Goal: Task Accomplishment & Management: Manage account settings

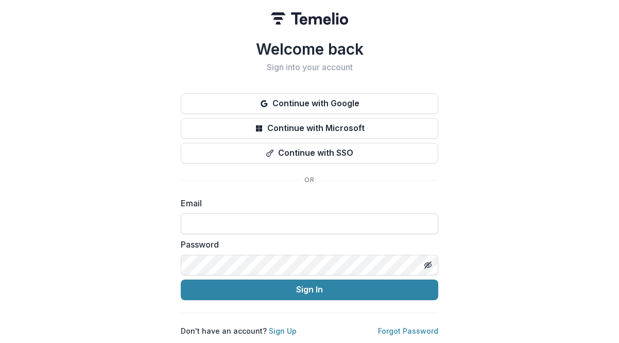
click at [217, 224] on input at bounding box center [310, 223] width 258 height 21
type input "**********"
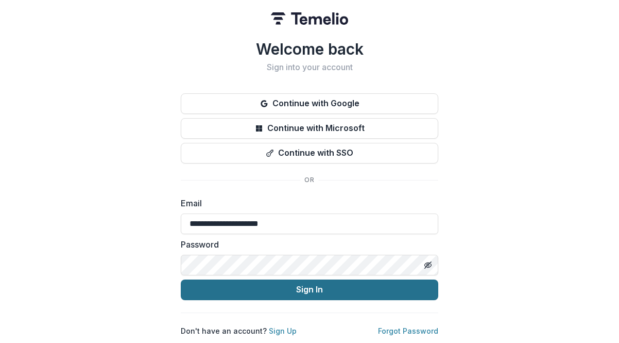
click at [247, 290] on button "Sign In" at bounding box center [310, 289] width 258 height 21
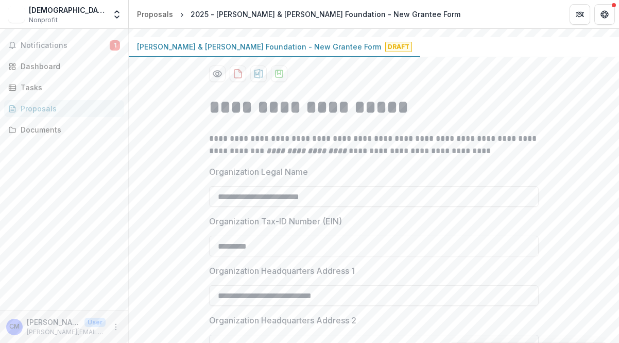
scroll to position [155, 0]
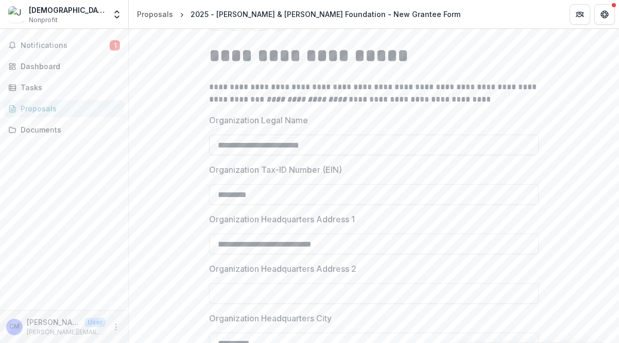
click at [280, 145] on input "**********" at bounding box center [374, 144] width 330 height 21
click at [328, 145] on input "**********" at bounding box center [374, 144] width 330 height 21
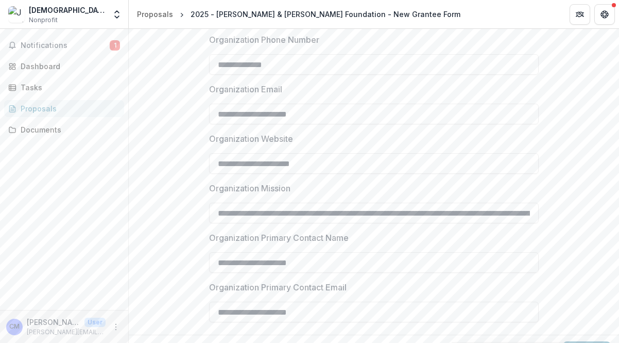
scroll to position [953, 0]
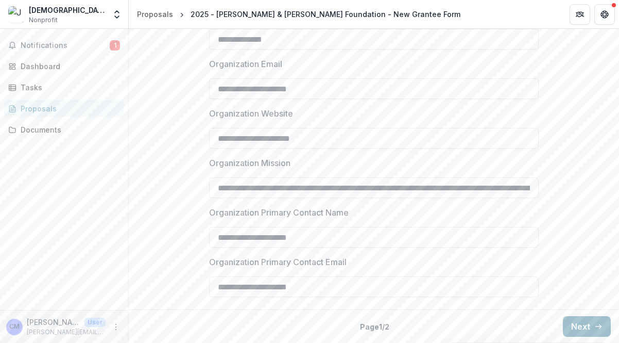
type input "**********"
click at [574, 330] on button "Next" at bounding box center [587, 326] width 48 height 21
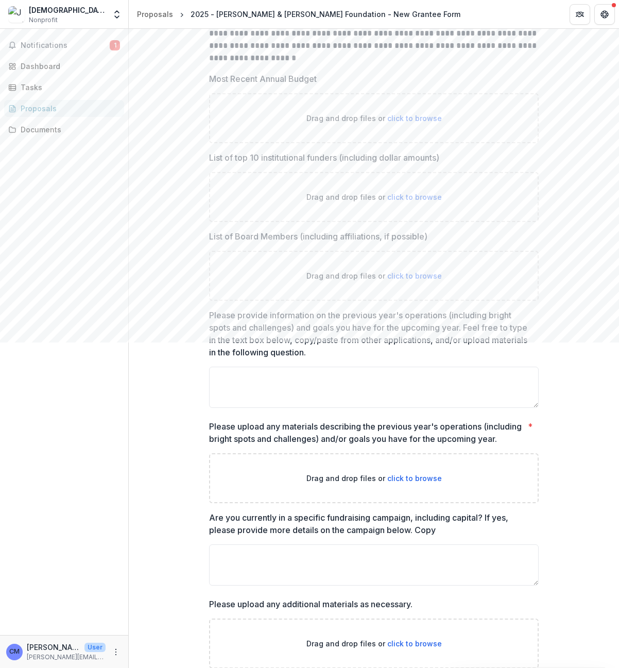
scroll to position [293, 0]
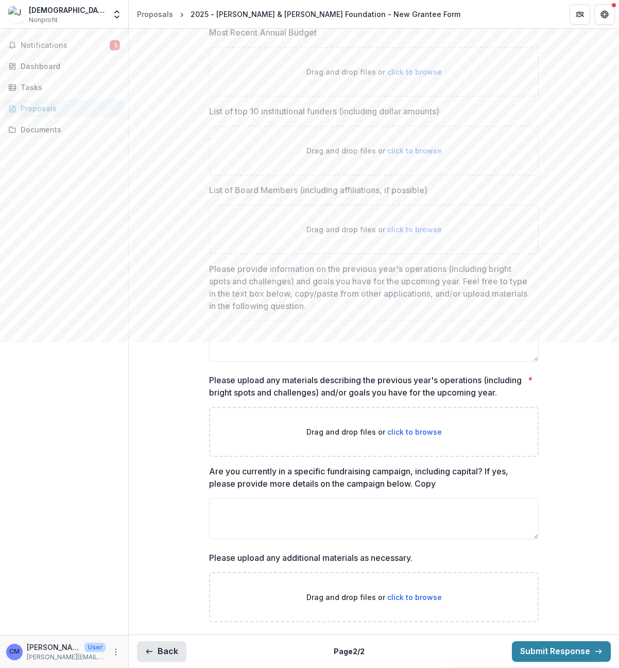
click at [161, 342] on button "Back" at bounding box center [161, 652] width 49 height 21
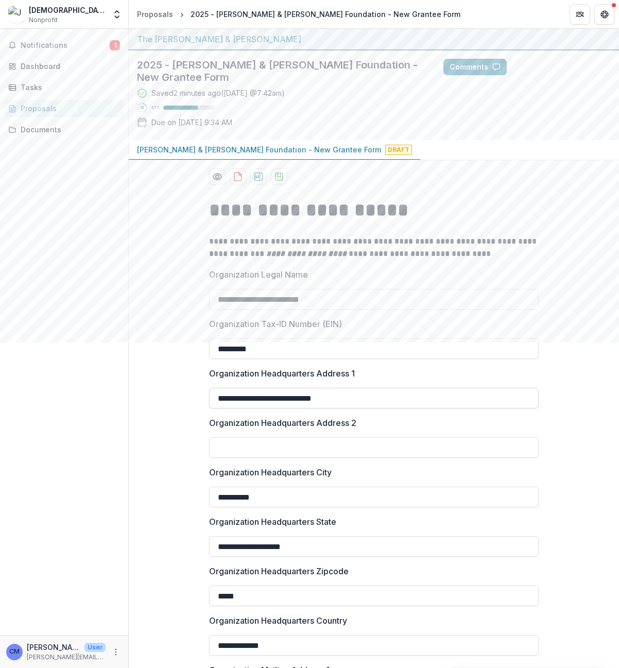
scroll to position [52, 0]
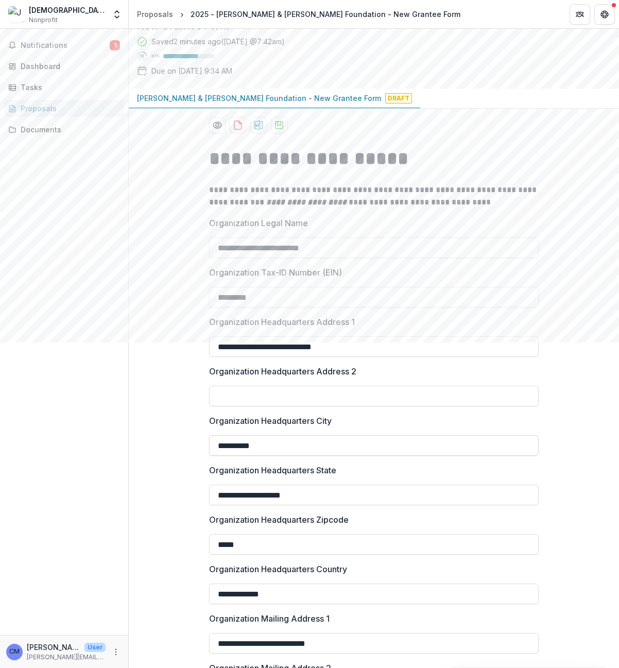
click at [360, 342] on input "**********" at bounding box center [374, 445] width 330 height 21
click at [455, 342] on input "**********" at bounding box center [374, 643] width 330 height 21
click at [267, 342] on input "**********" at bounding box center [374, 643] width 330 height 21
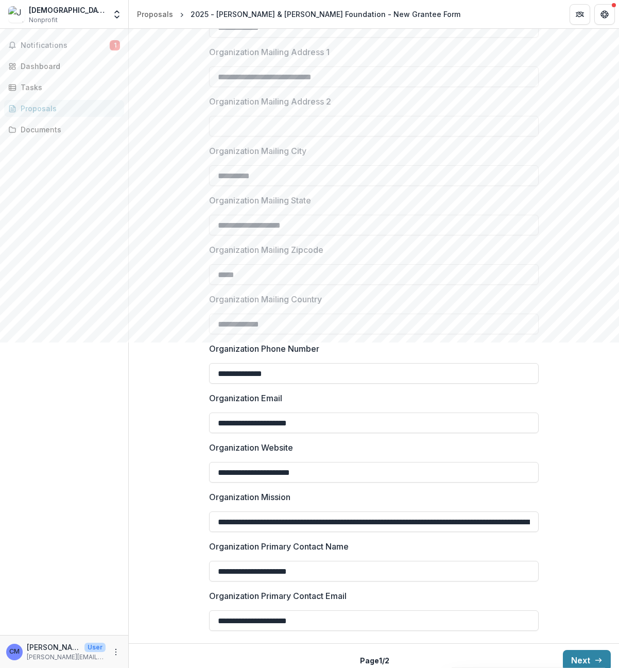
scroll to position [627, 0]
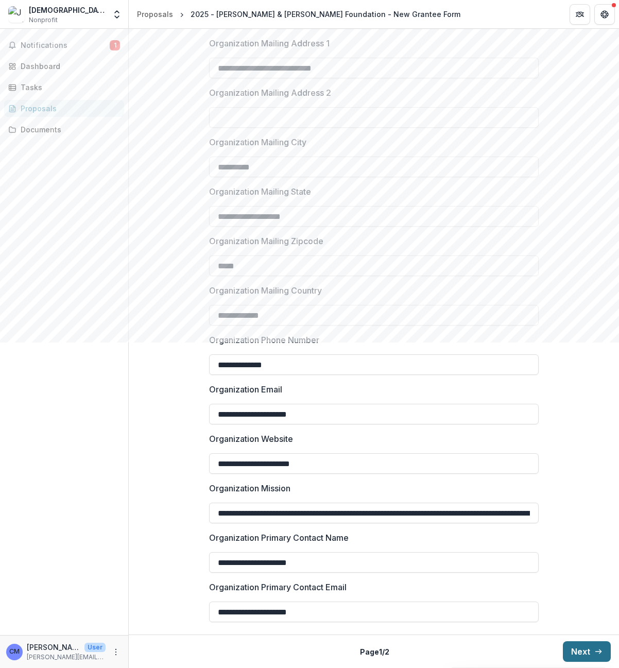
type input "**********"
click at [569, 342] on button "Next" at bounding box center [587, 652] width 48 height 21
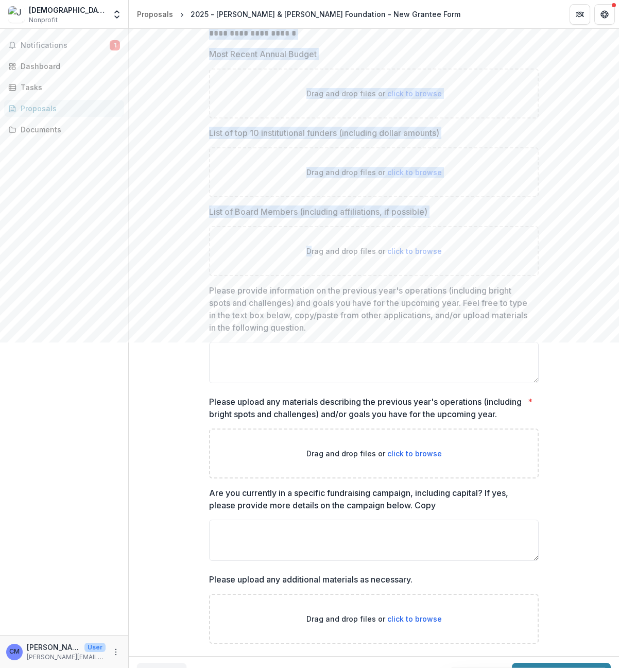
scroll to position [293, 0]
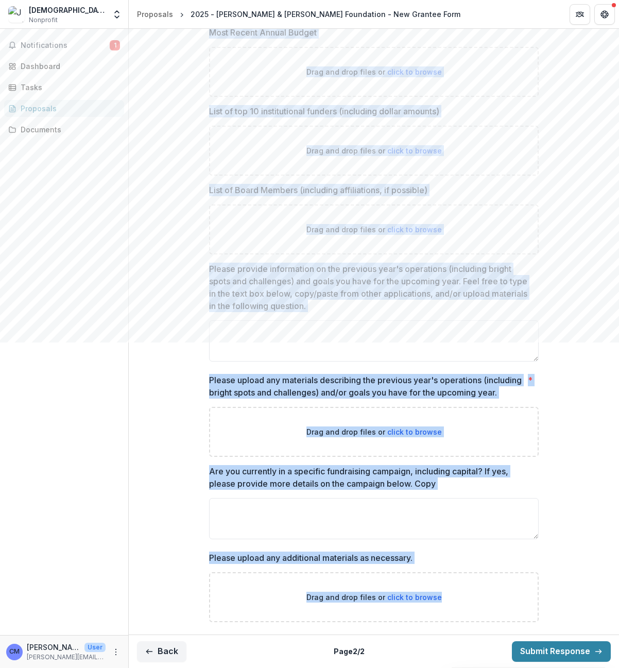
drag, startPoint x: 209, startPoint y: 41, endPoint x: 506, endPoint y: 623, distance: 653.6
click at [506, 342] on div "**********" at bounding box center [374, 269] width 330 height 722
click at [181, 241] on div "**********" at bounding box center [374, 269] width 491 height 722
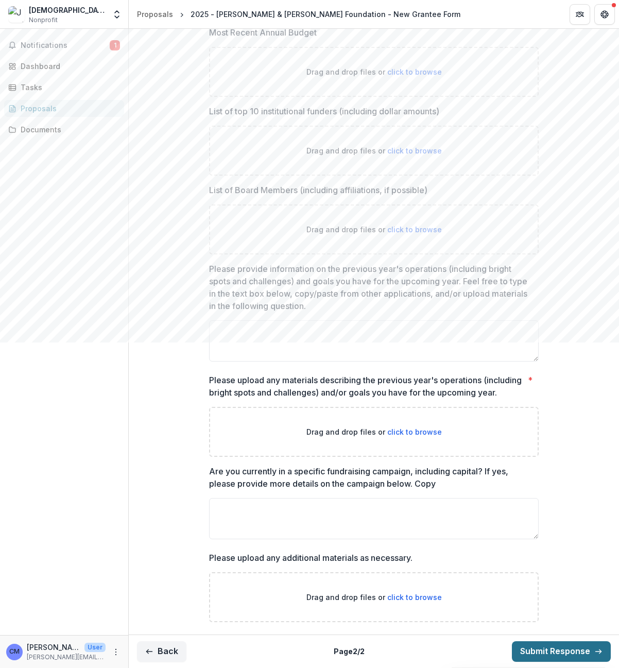
click at [532, 342] on button "Submit Response" at bounding box center [561, 652] width 99 height 21
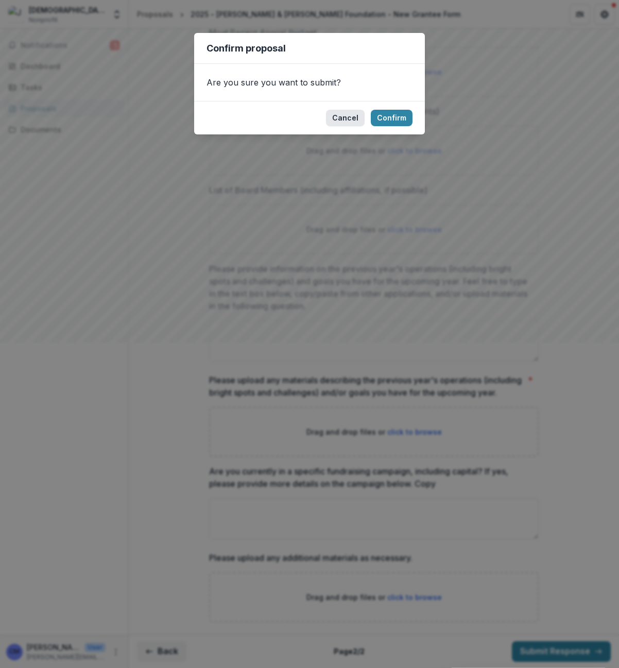
click at [345, 119] on button "Cancel" at bounding box center [345, 118] width 39 height 16
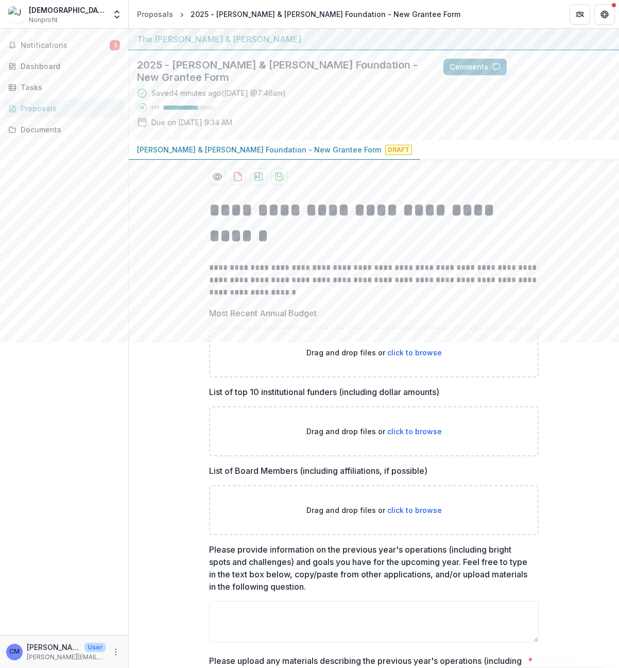
scroll to position [52, 0]
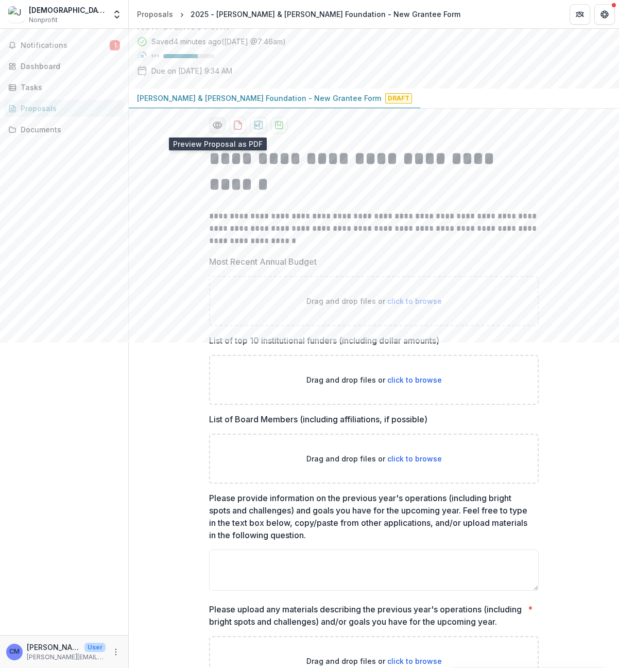
click at [216, 126] on icon "Preview ddccdd63-15c7-49b9-b5ba-a3b2dff029e4-0.pdf" at bounding box center [217, 125] width 10 height 10
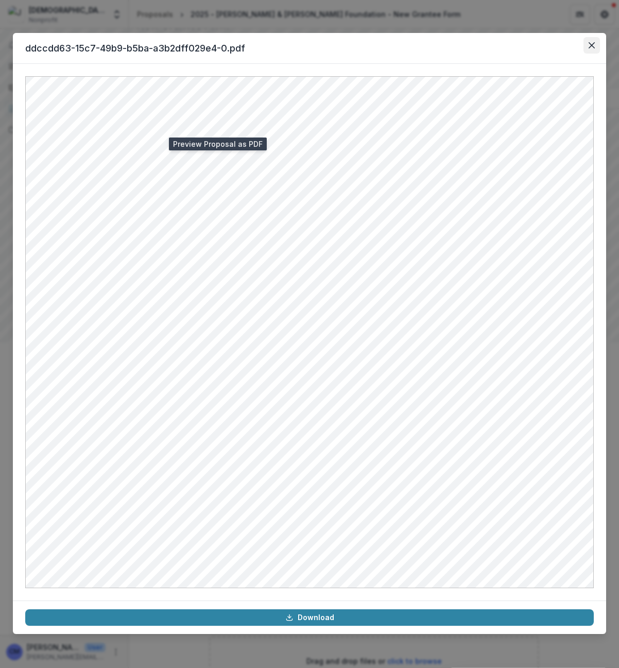
click at [592, 46] on icon "Close" at bounding box center [592, 45] width 6 height 6
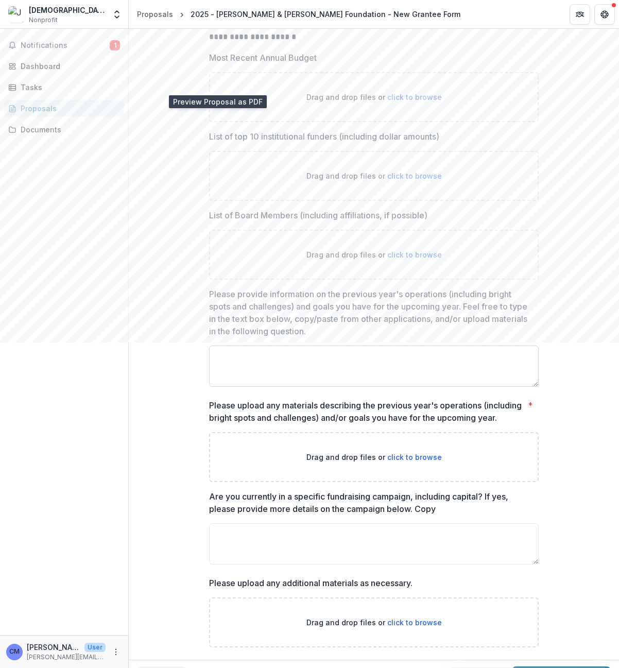
scroll to position [293, 0]
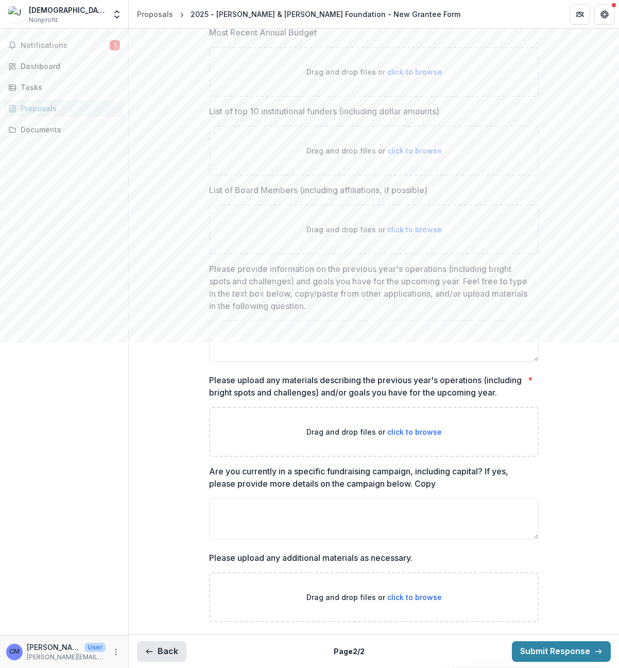
click at [167, 342] on button "Back" at bounding box center [161, 652] width 49 height 21
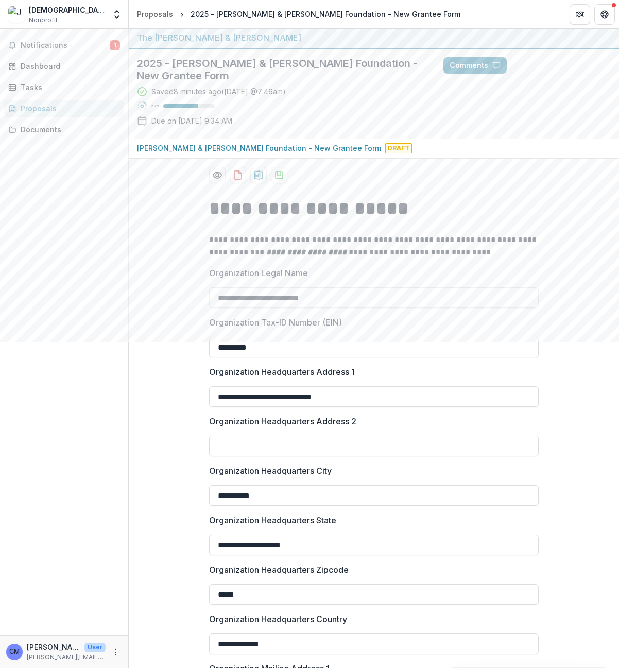
scroll to position [0, 0]
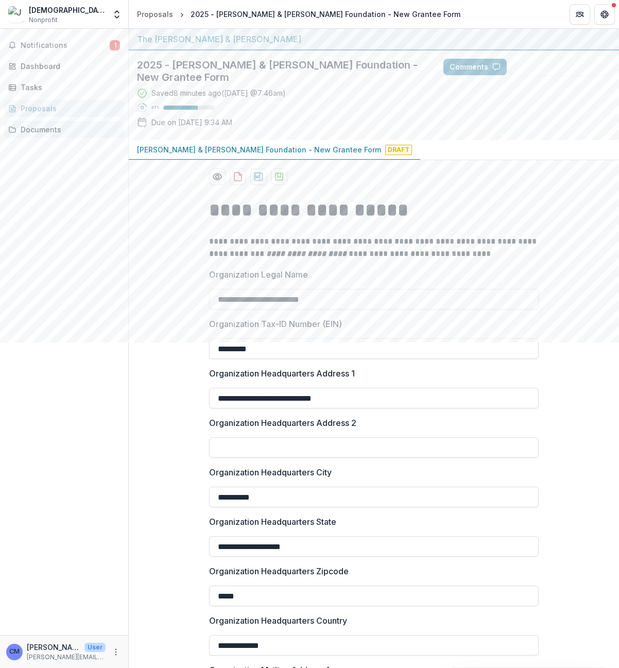
click at [25, 128] on div "Documents" at bounding box center [68, 129] width 95 height 11
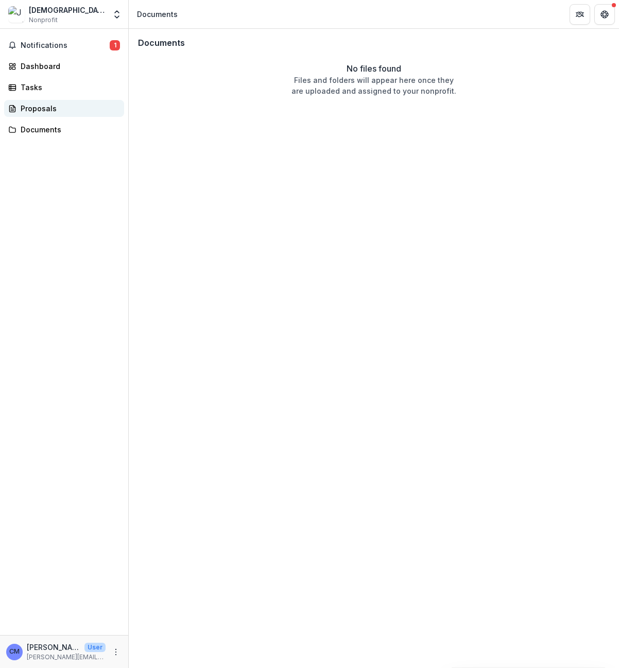
click at [25, 111] on div "Proposals" at bounding box center [68, 108] width 95 height 11
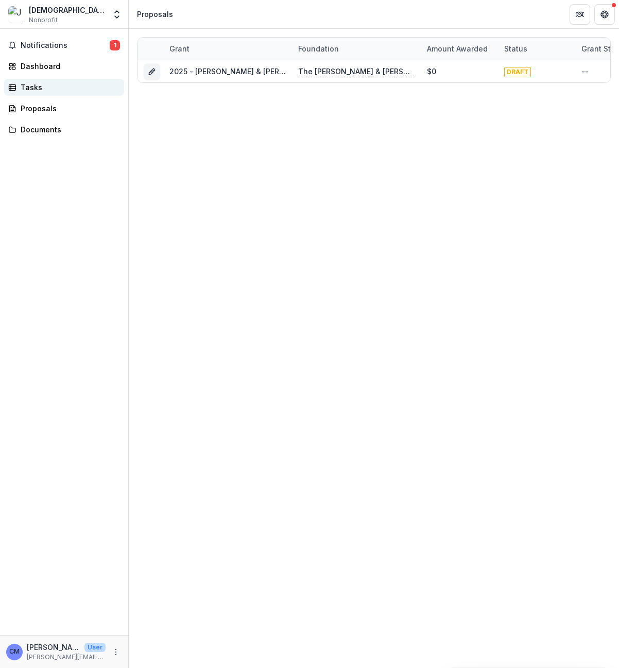
click at [27, 87] on div "Tasks" at bounding box center [68, 87] width 95 height 11
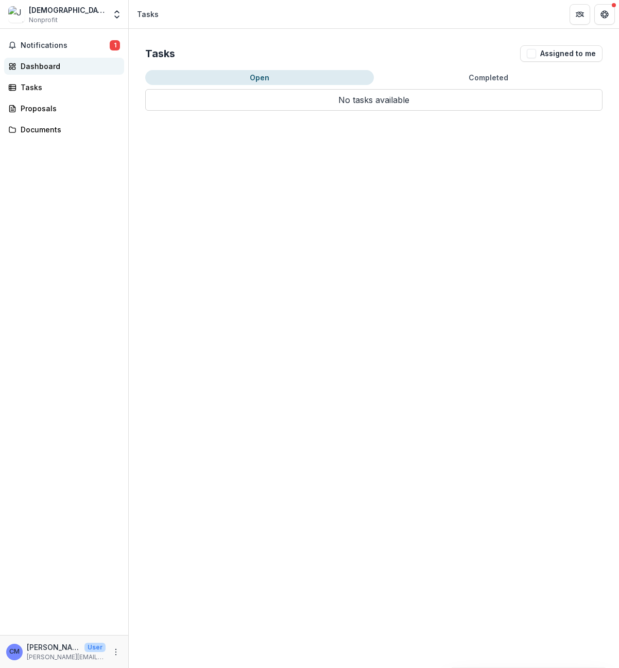
click at [29, 63] on div "Dashboard" at bounding box center [68, 66] width 95 height 11
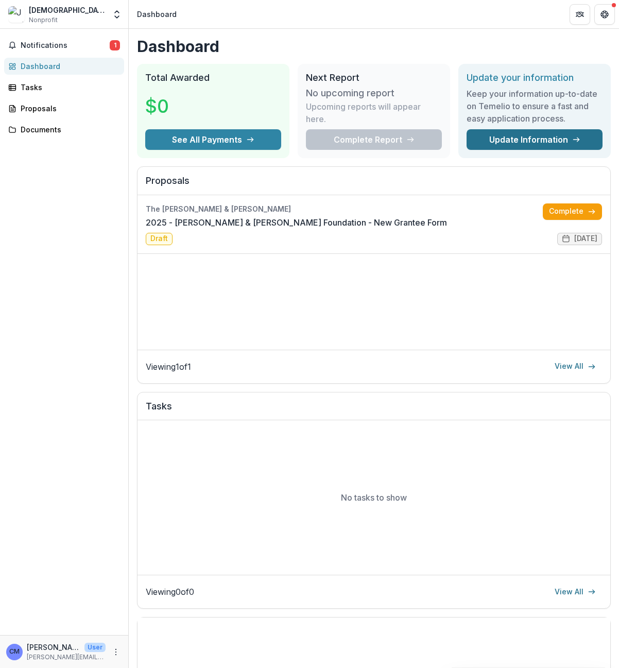
click at [501, 138] on link "Update Information" at bounding box center [535, 139] width 136 height 21
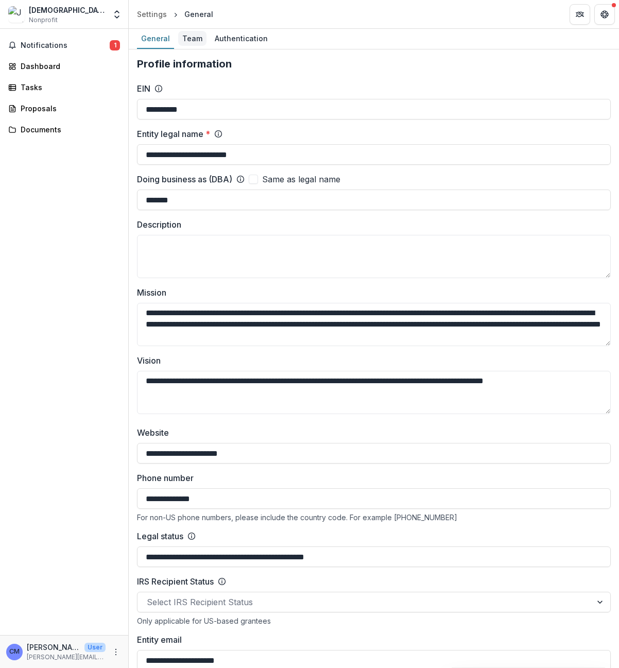
click at [191, 40] on div "Team" at bounding box center [192, 38] width 28 height 15
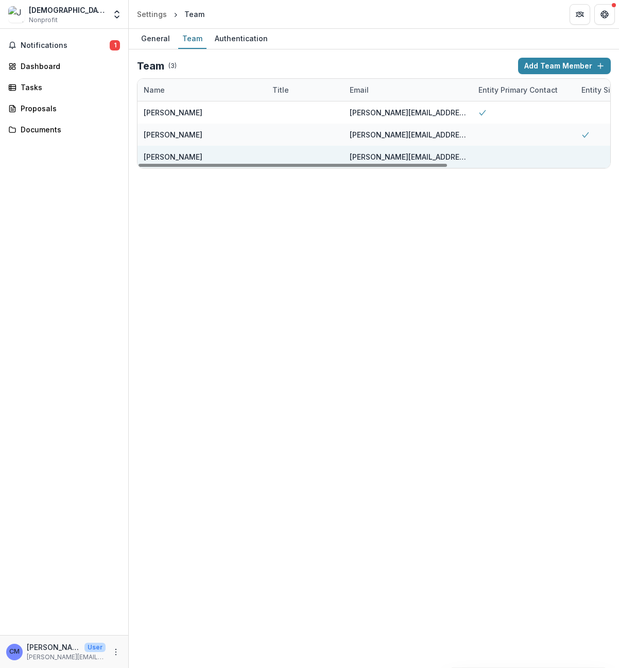
drag, startPoint x: 223, startPoint y: 164, endPoint x: 158, endPoint y: 146, distance: 67.8
click at [158, 164] on div at bounding box center [293, 165] width 309 height 3
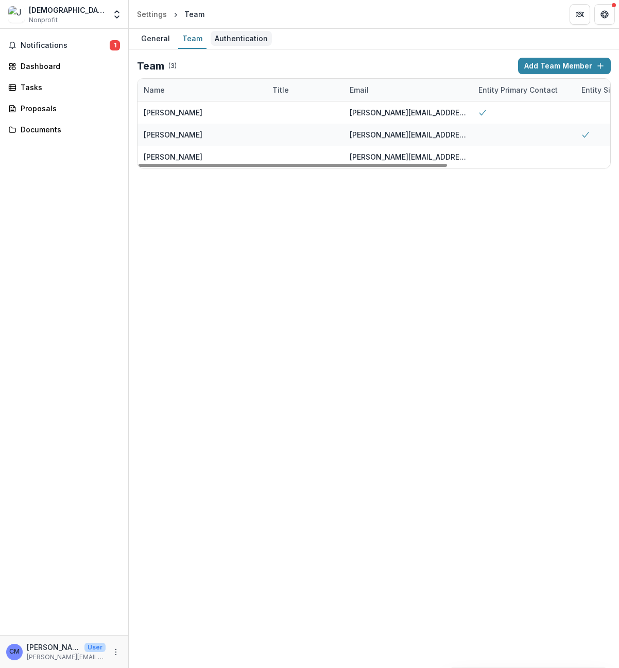
click at [226, 41] on div "Authentication" at bounding box center [241, 38] width 61 height 15
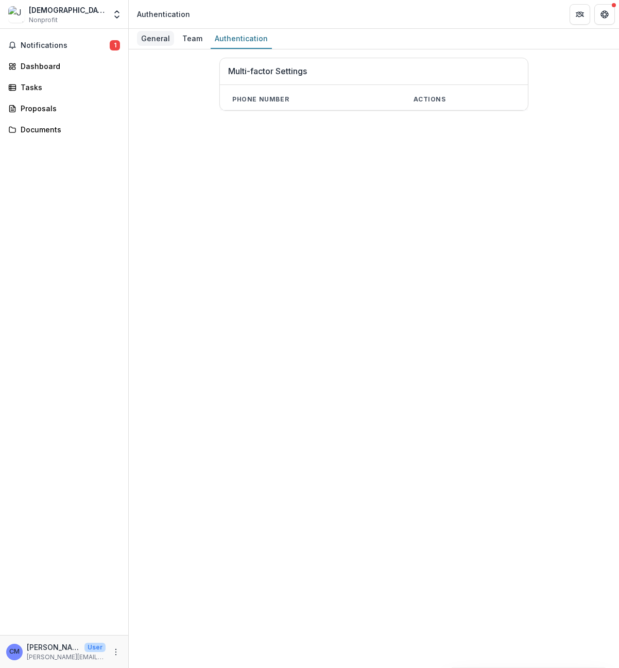
click at [156, 41] on div "General" at bounding box center [155, 38] width 37 height 15
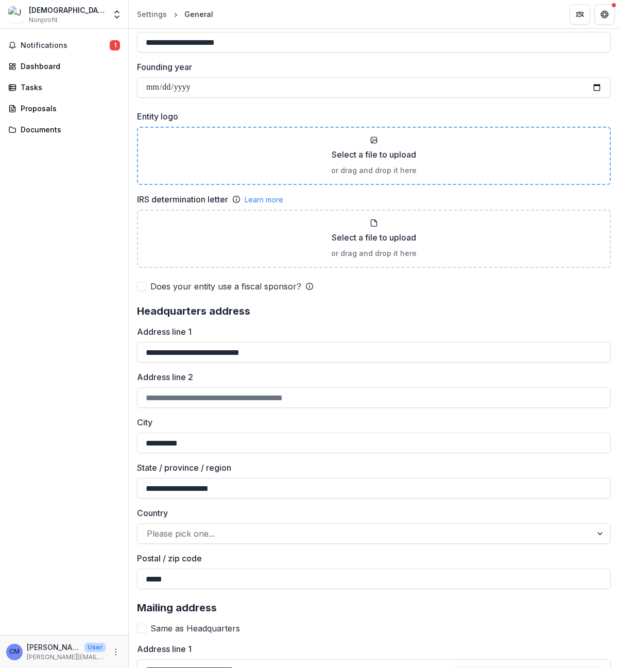
scroll to position [670, 0]
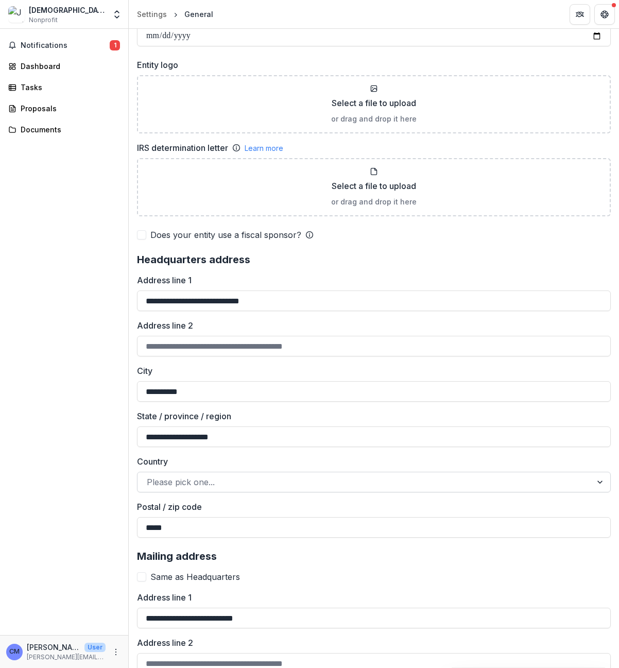
click at [197, 342] on div at bounding box center [365, 482] width 436 height 14
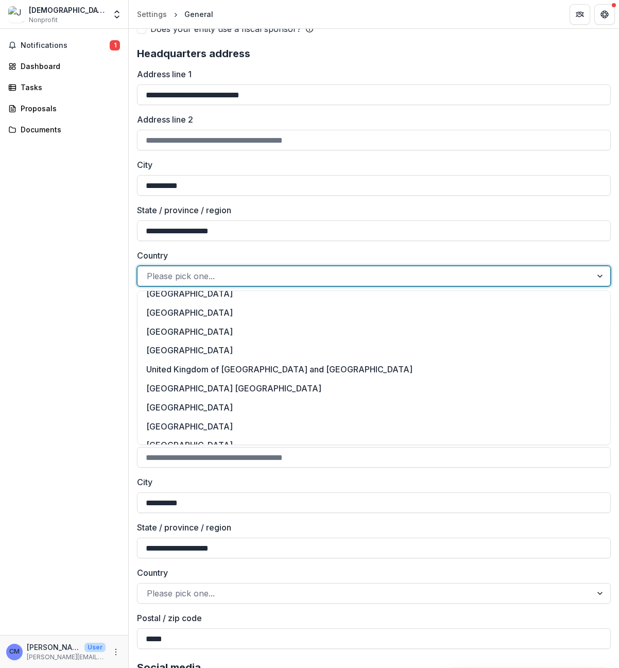
scroll to position [4380, 0]
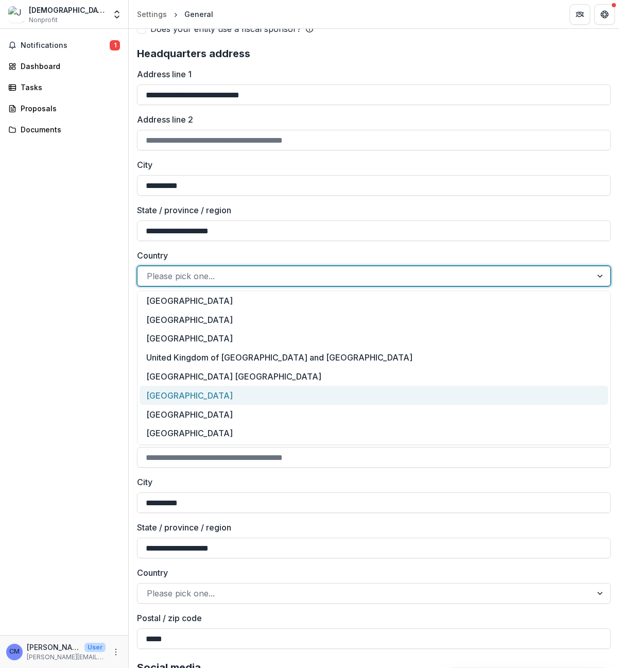
click at [186, 342] on div "United States of America" at bounding box center [374, 395] width 469 height 19
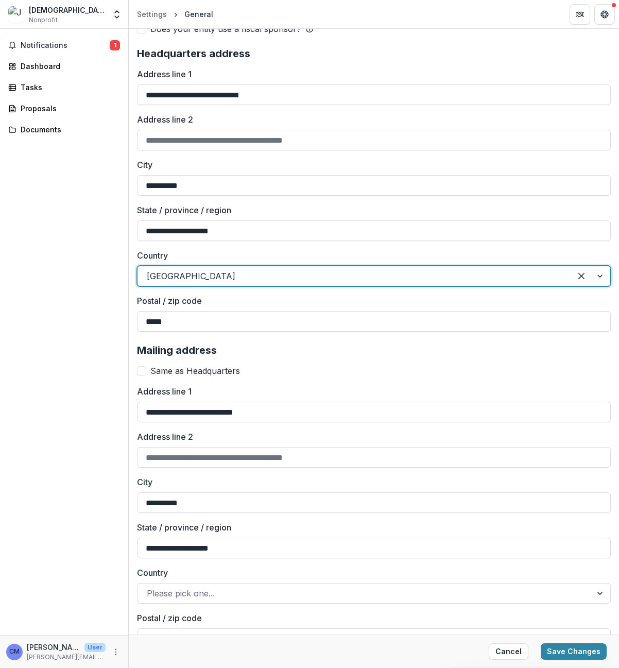
click at [212, 342] on span "Same as Headquarters" at bounding box center [195, 371] width 90 height 12
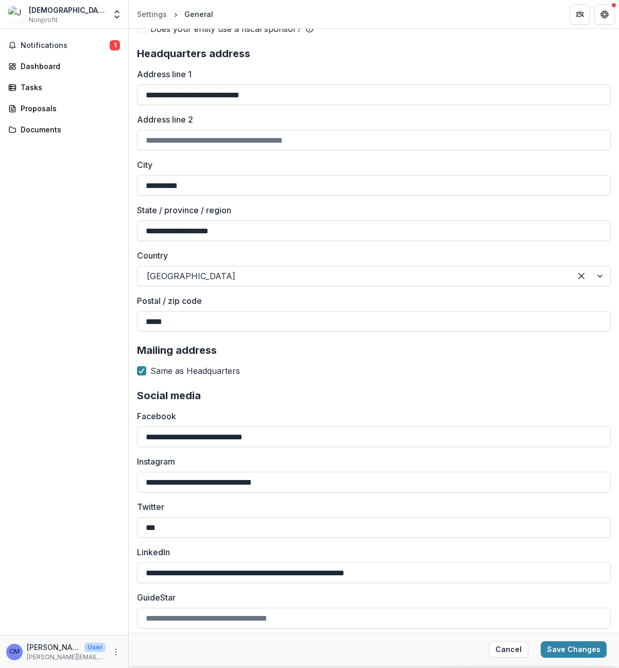
scroll to position [878, 0]
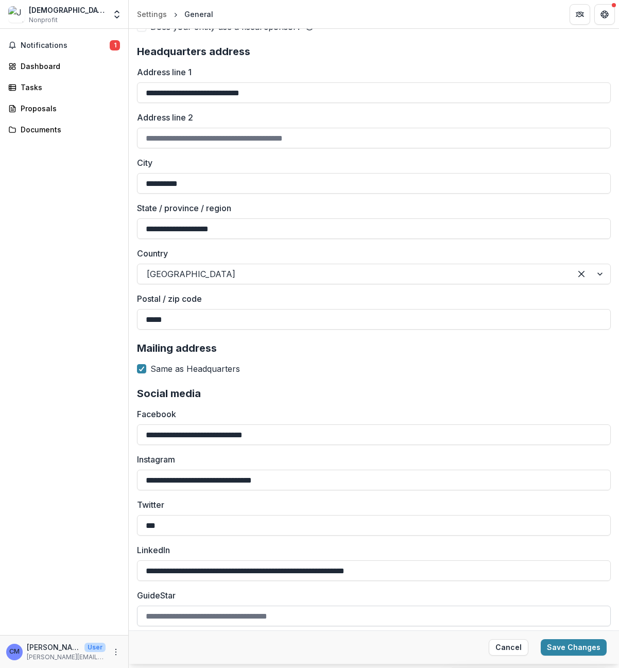
click at [332, 342] on input "GuideStar" at bounding box center [374, 616] width 474 height 21
click at [345, 342] on input "GuideStar" at bounding box center [374, 616] width 474 height 21
click at [297, 342] on input "GuideStar" at bounding box center [374, 616] width 474 height 21
paste input "**********"
click at [508, 342] on input "**********" at bounding box center [374, 616] width 474 height 21
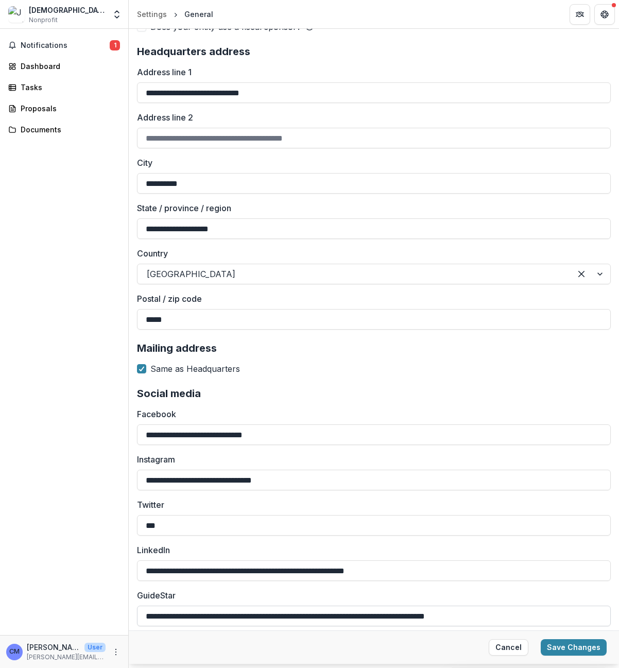
paste input "**********"
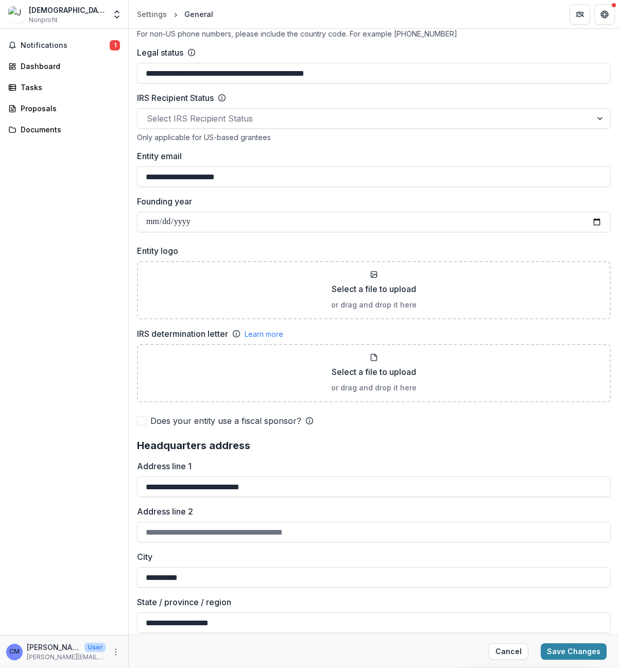
scroll to position [466, 0]
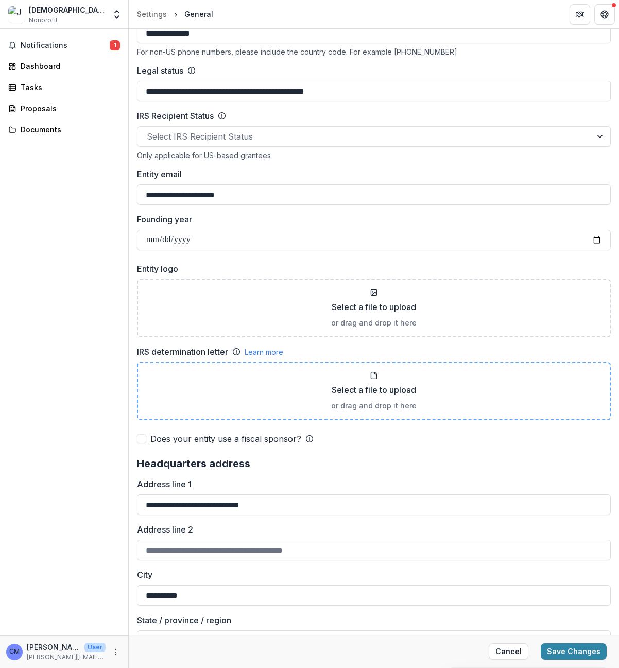
type input "**********"
click at [200, 342] on div "Select a file to upload or drag and drop it here" at bounding box center [374, 392] width 456 height 40
type input "**********"
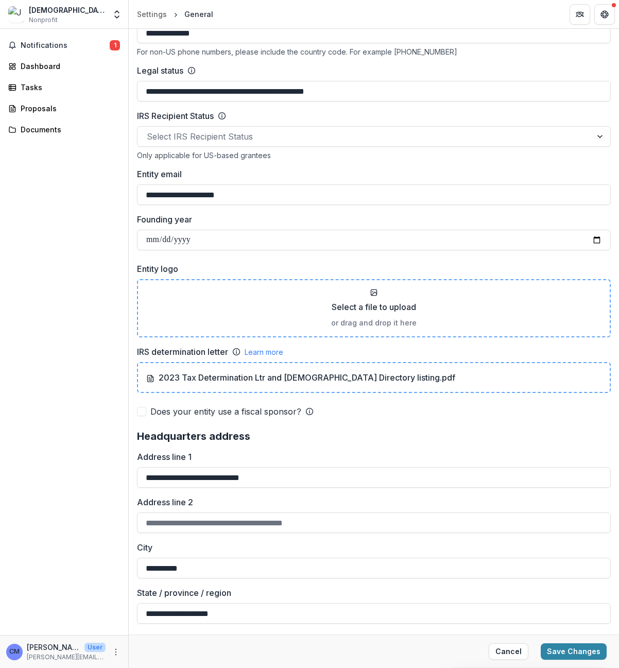
click at [211, 296] on div "Select a file to upload or drag and drop it here" at bounding box center [374, 309] width 456 height 40
type input "**********"
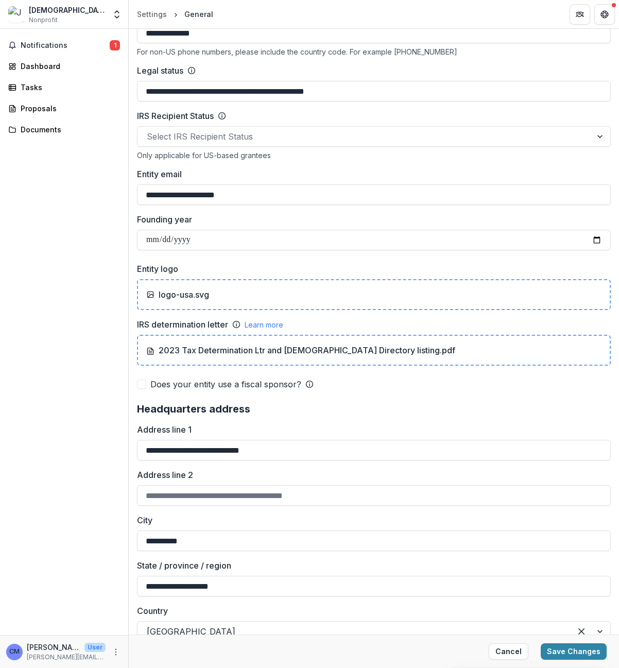
click at [191, 299] on p "logo-usa.svg" at bounding box center [184, 295] width 51 height 12
click at [59, 342] on div "Notifications 1 Dashboard Tasks Proposals Documents" at bounding box center [64, 332] width 128 height 607
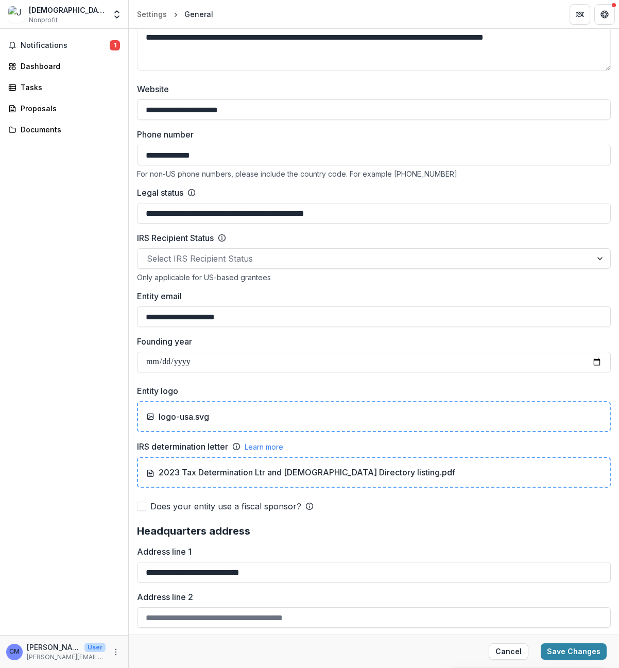
scroll to position [311, 0]
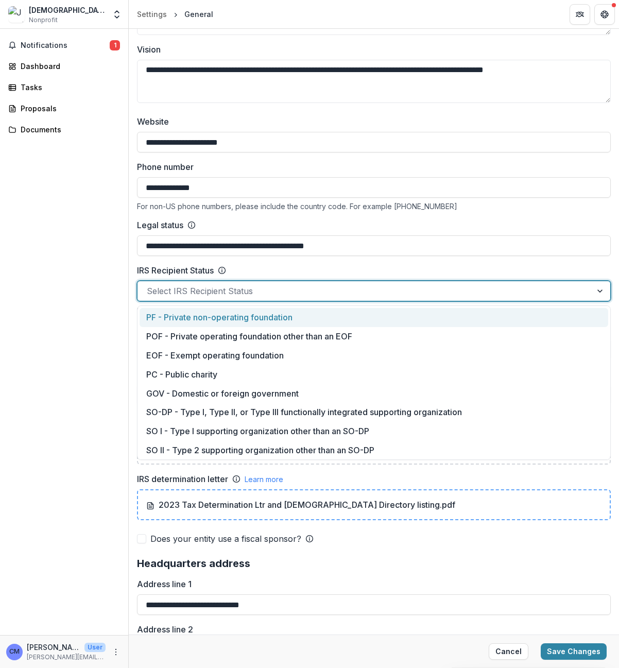
click at [292, 293] on div at bounding box center [365, 291] width 436 height 14
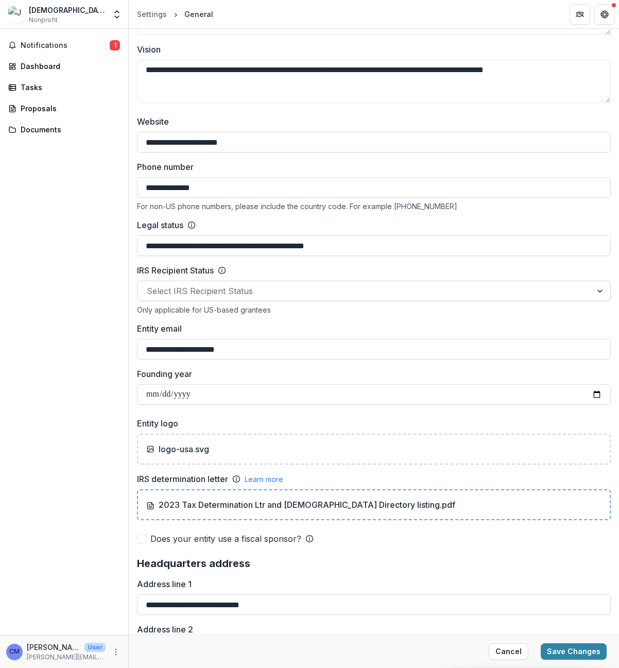
click at [284, 292] on div at bounding box center [365, 291] width 436 height 14
click at [228, 294] on div at bounding box center [365, 291] width 436 height 14
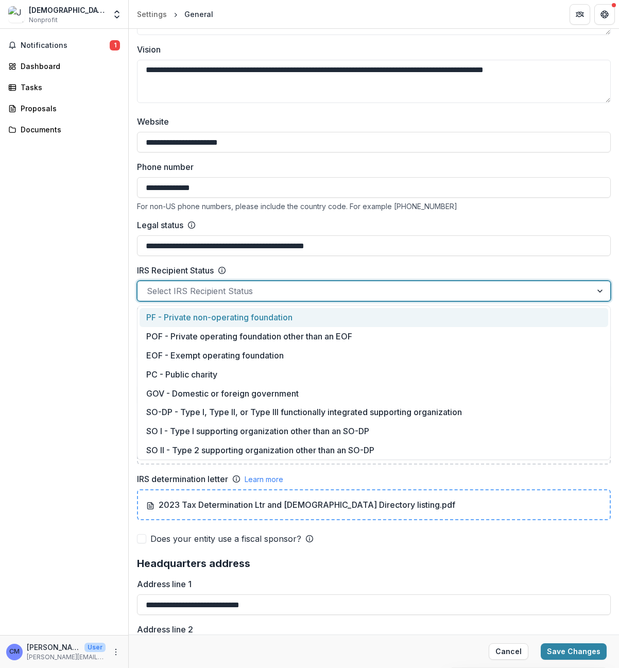
drag, startPoint x: 394, startPoint y: 453, endPoint x: 150, endPoint y: 312, distance: 281.9
click at [150, 312] on div "PF - Private non-operating foundation POF - Private operating foundation other …" at bounding box center [374, 383] width 474 height 155
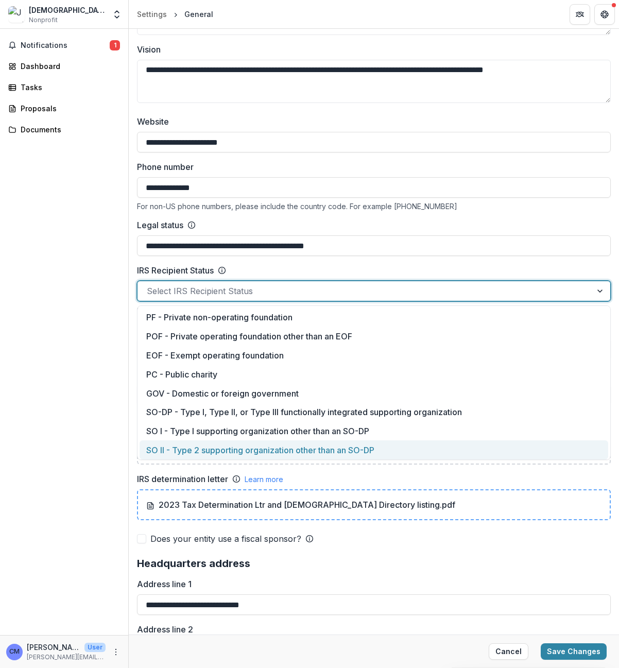
click at [253, 342] on span "Does your entity use a fiscal sponsor?" at bounding box center [225, 539] width 151 height 12
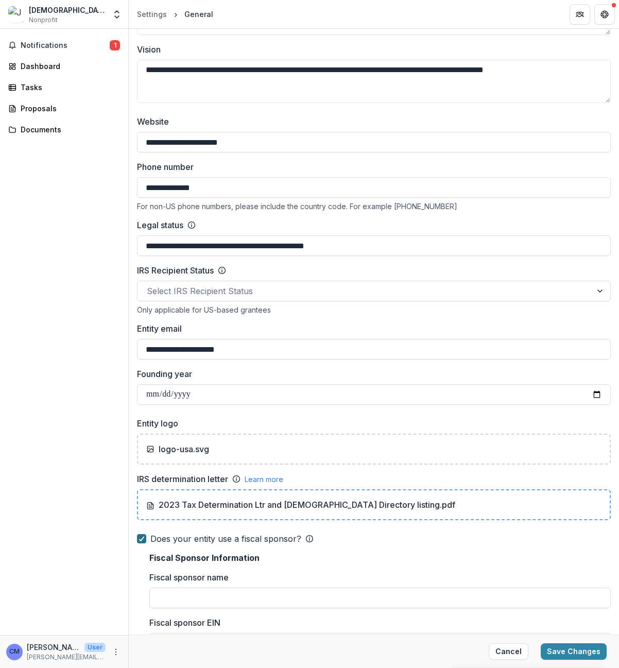
click at [143, 342] on icon at bounding box center [142, 538] width 6 height 5
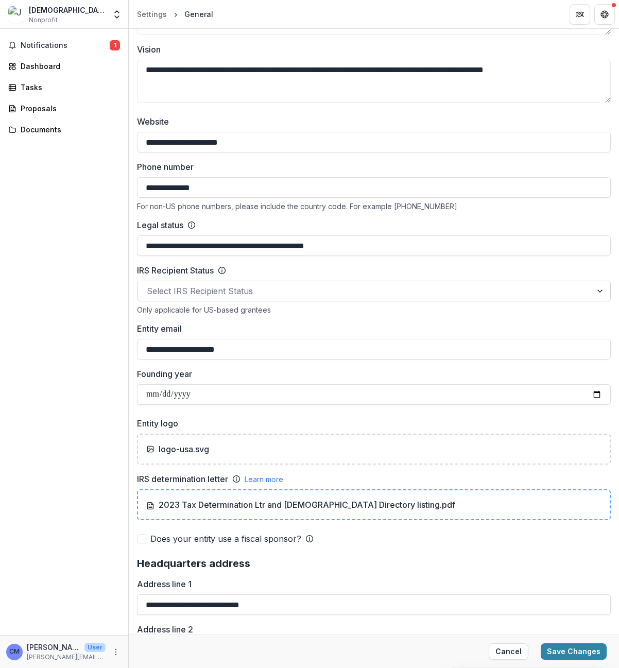
click at [241, 292] on div at bounding box center [365, 291] width 436 height 14
click at [205, 289] on div at bounding box center [365, 291] width 436 height 14
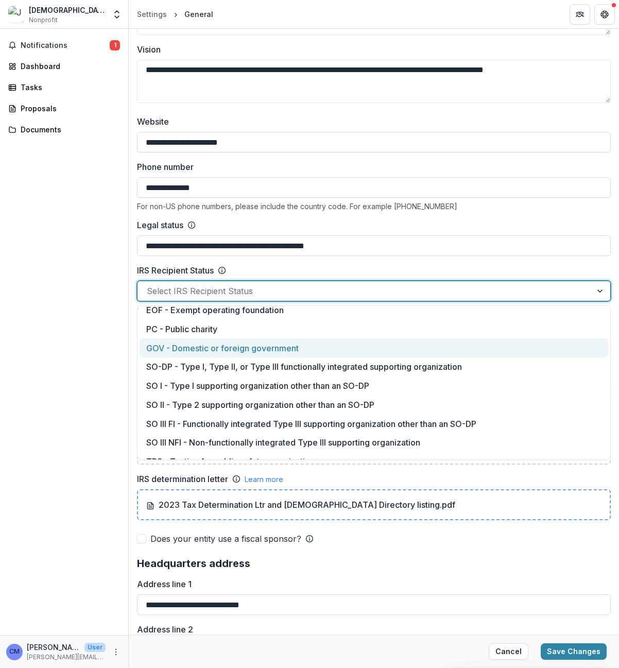
scroll to position [0, 0]
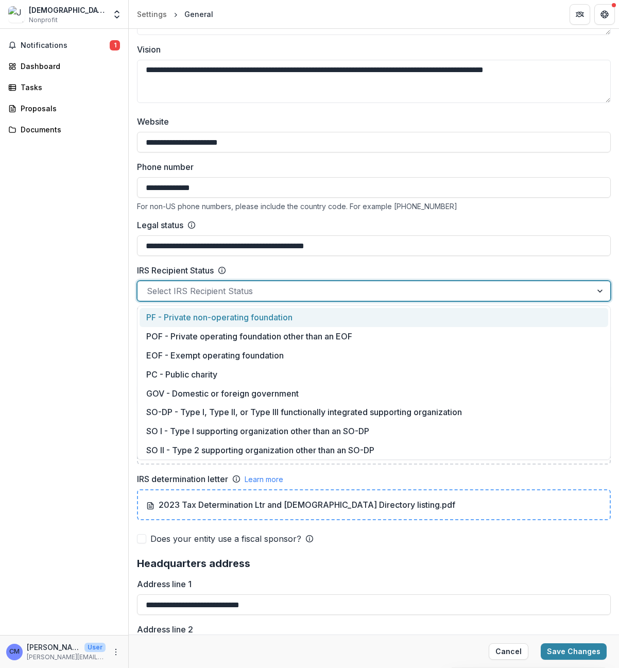
click at [557, 293] on div at bounding box center [365, 291] width 436 height 14
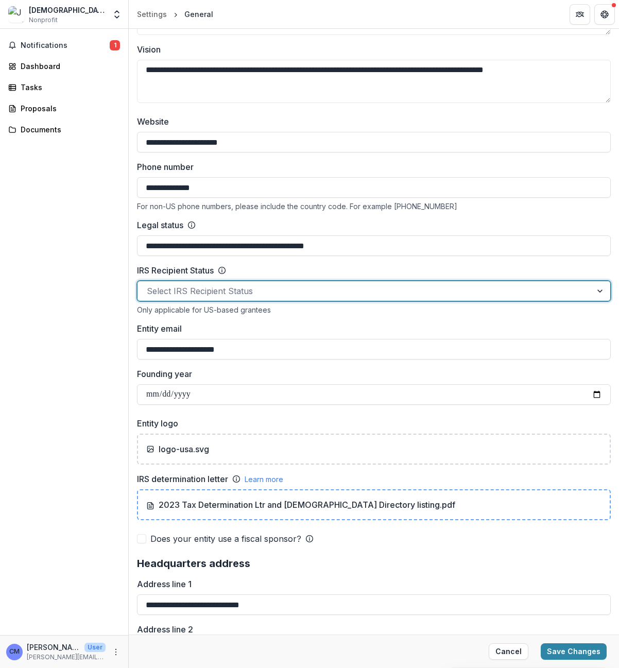
click at [557, 293] on div at bounding box center [365, 291] width 436 height 14
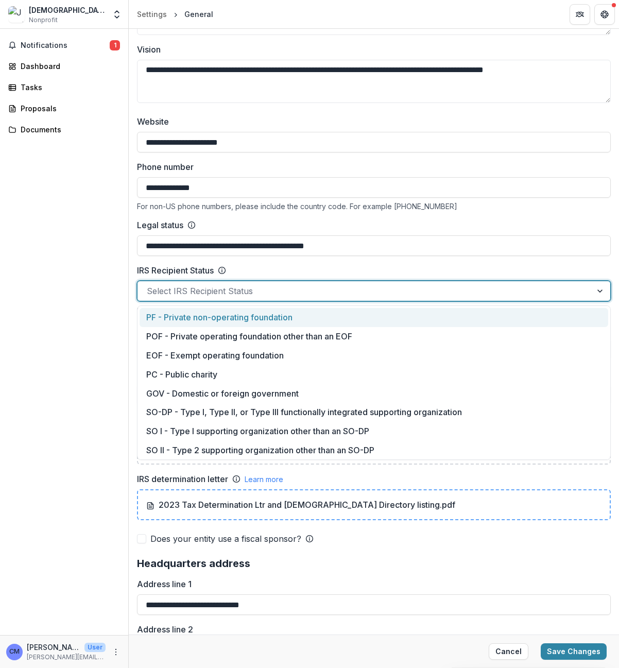
drag, startPoint x: 299, startPoint y: 318, endPoint x: 174, endPoint y: 314, distance: 125.8
click at [175, 314] on div "PF - Private non-operating foundation" at bounding box center [374, 317] width 469 height 19
drag, startPoint x: 302, startPoint y: 293, endPoint x: 266, endPoint y: 290, distance: 36.2
click at [266, 290] on div at bounding box center [354, 291] width 415 height 14
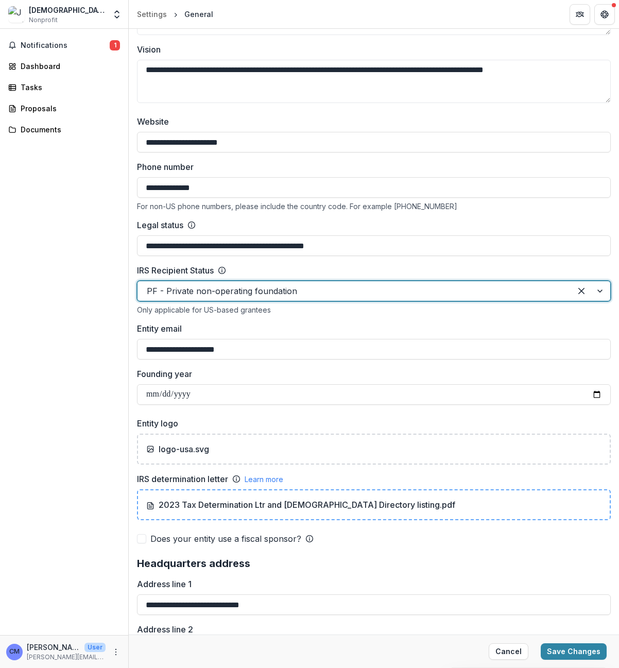
drag, startPoint x: 142, startPoint y: 286, endPoint x: 191, endPoint y: 288, distance: 49.0
click at [191, 288] on div "PF - Private non-operating foundation" at bounding box center [355, 291] width 434 height 16
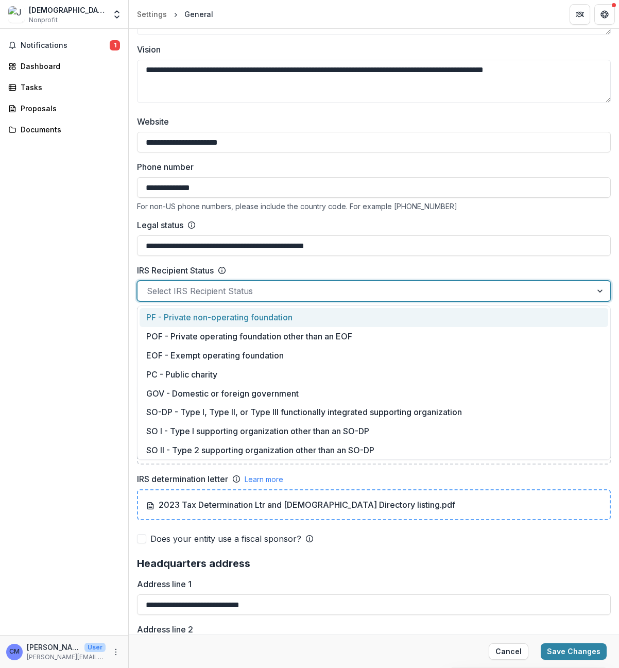
click at [598, 293] on div at bounding box center [601, 291] width 19 height 20
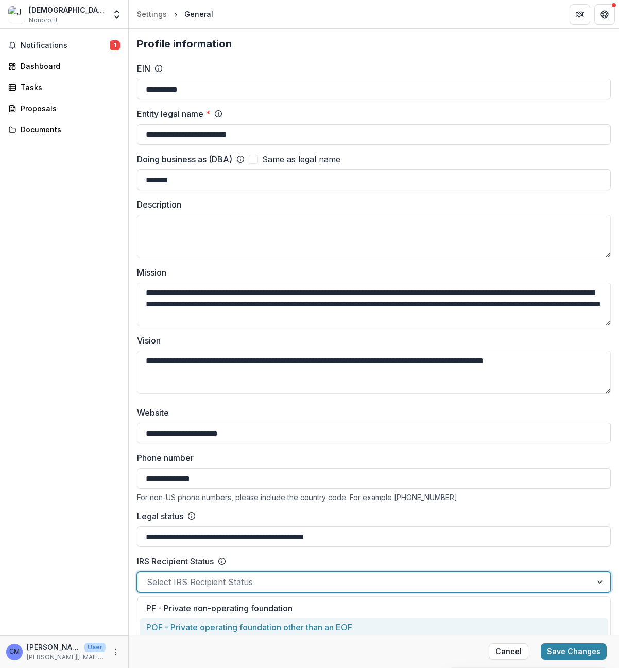
scroll to position [2, 0]
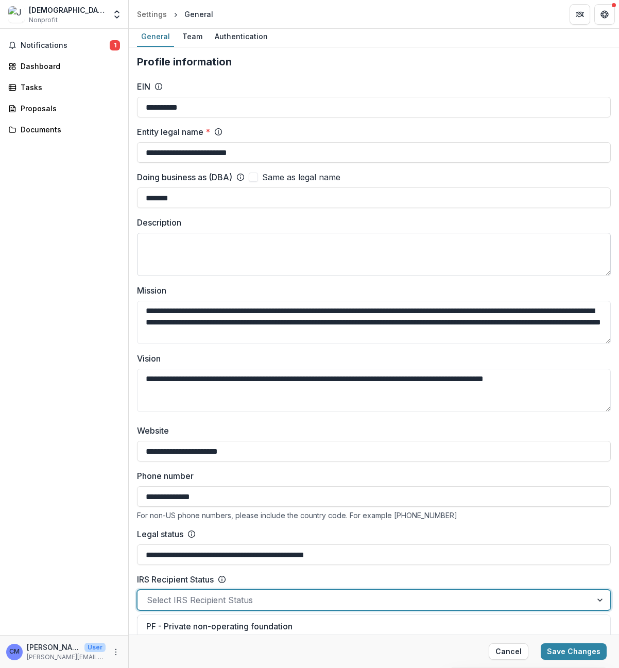
click at [265, 245] on textarea "Description" at bounding box center [374, 254] width 474 height 43
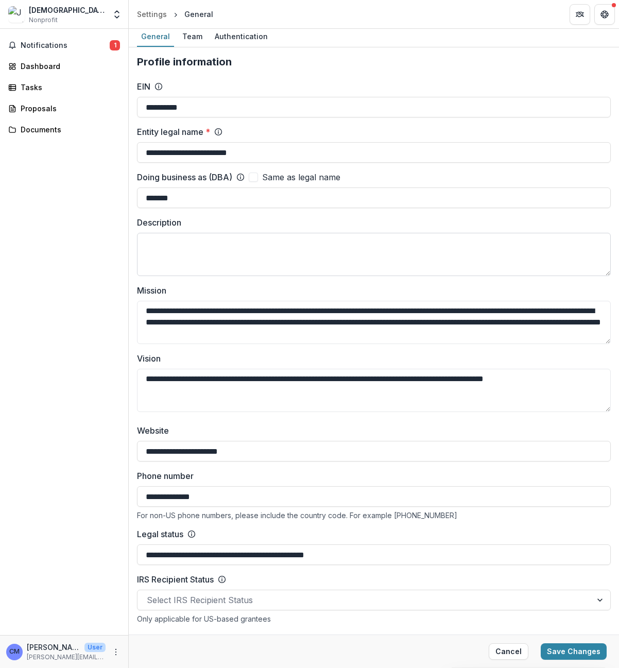
click at [185, 248] on textarea "Description" at bounding box center [374, 254] width 474 height 43
paste textarea "**********"
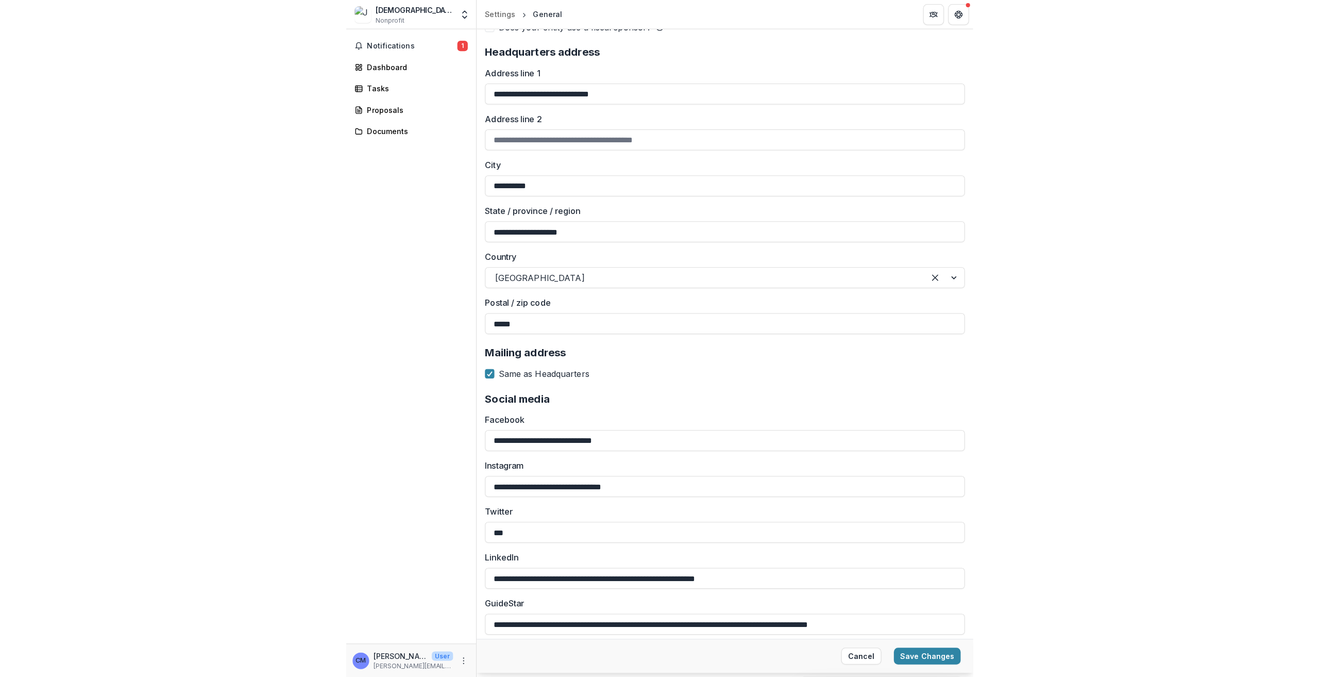
scroll to position [815, 0]
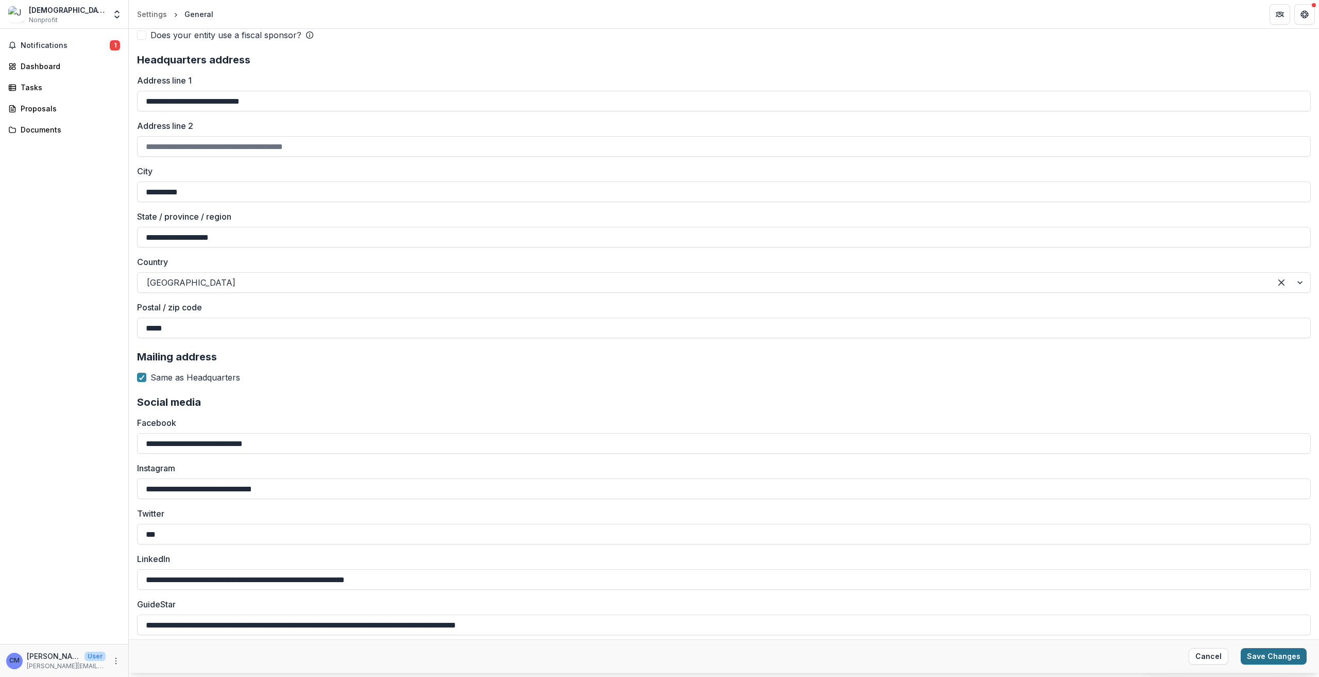
type textarea "**********"
click at [619, 342] on button "Save Changes" at bounding box center [1274, 656] width 66 height 16
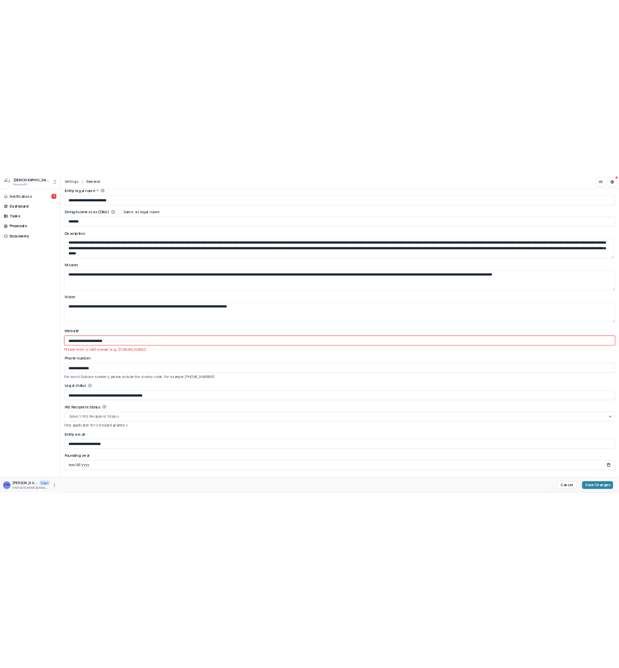
scroll to position [113, 0]
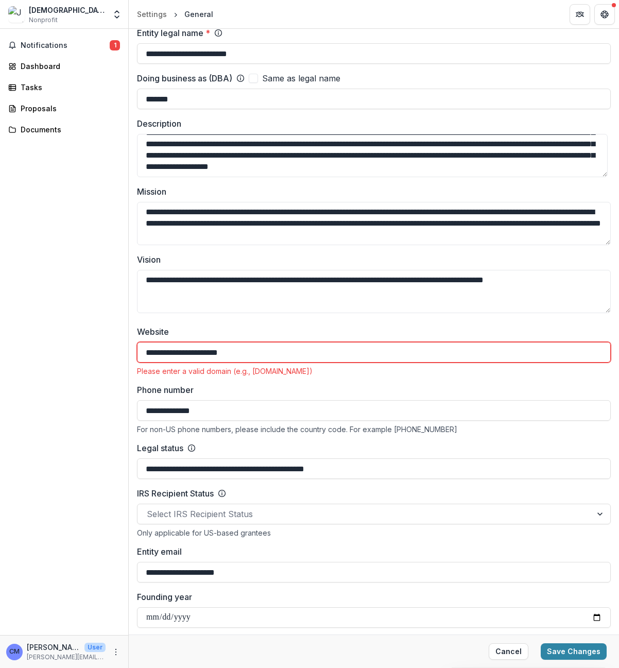
click at [266, 342] on input "**********" at bounding box center [374, 352] width 474 height 21
click at [250, 342] on input "**********" at bounding box center [374, 352] width 474 height 21
type input "*"
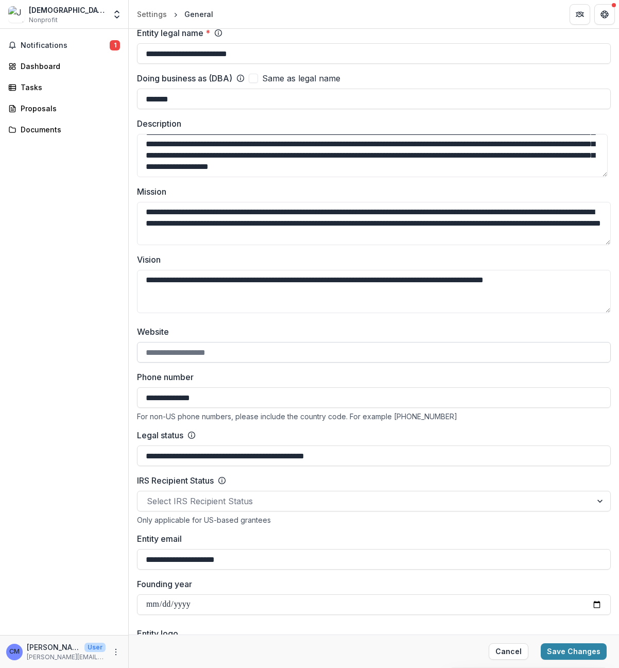
paste input "**********"
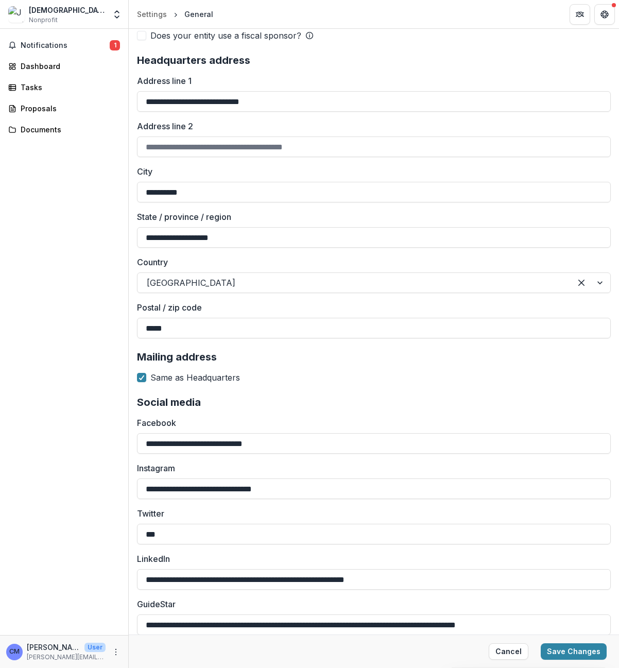
scroll to position [823, 0]
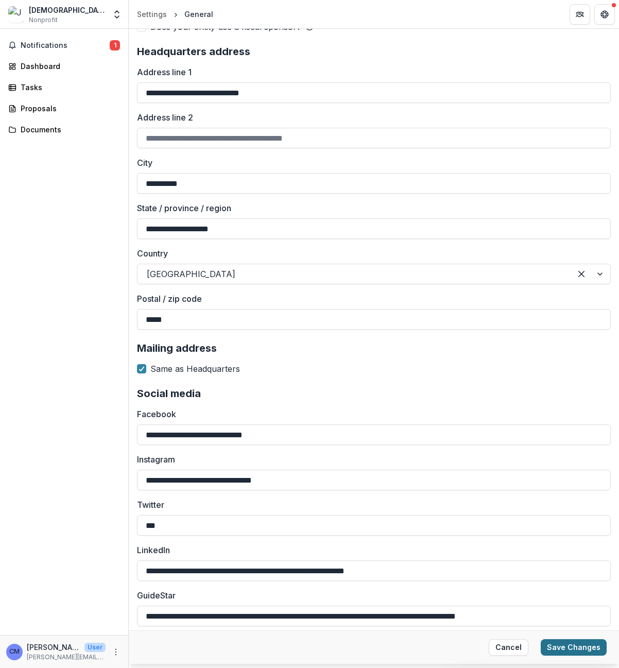
type input "**********"
click at [556, 342] on button "Save Changes" at bounding box center [574, 648] width 66 height 16
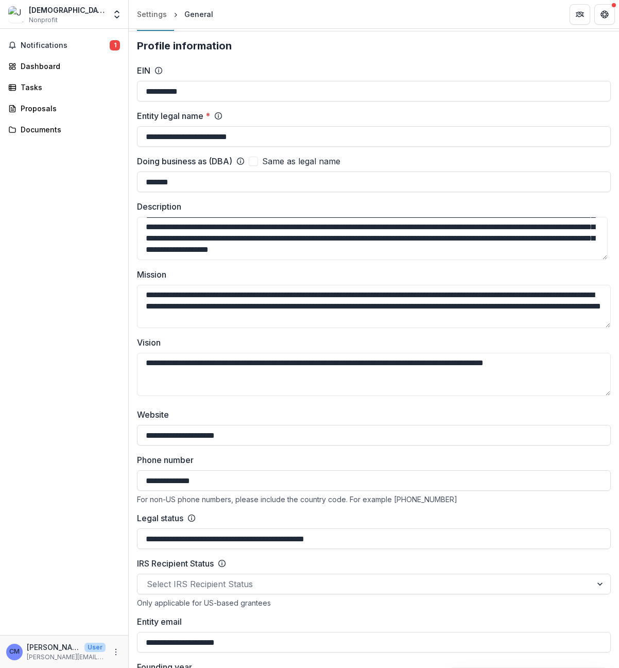
scroll to position [0, 0]
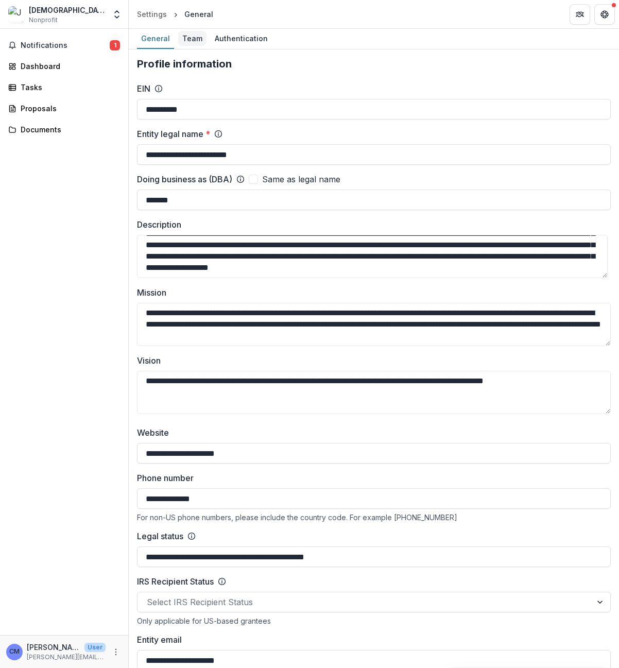
click at [186, 41] on div "Team" at bounding box center [192, 38] width 28 height 15
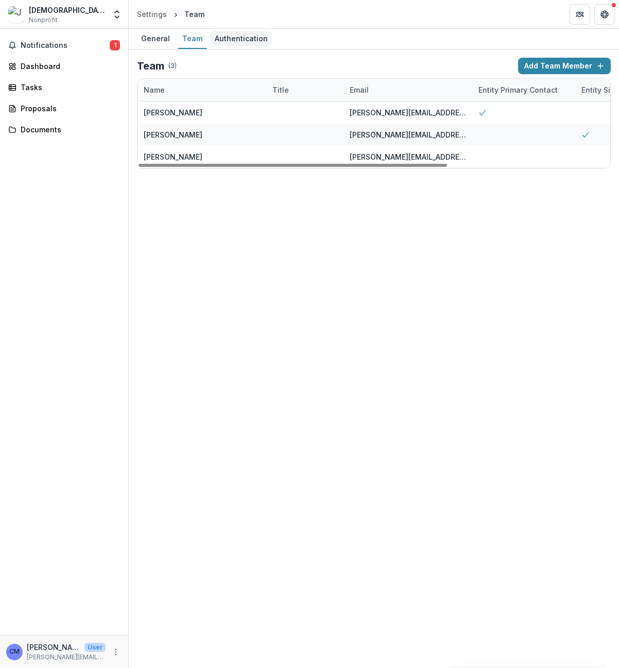
click at [228, 38] on div "Authentication" at bounding box center [241, 38] width 61 height 15
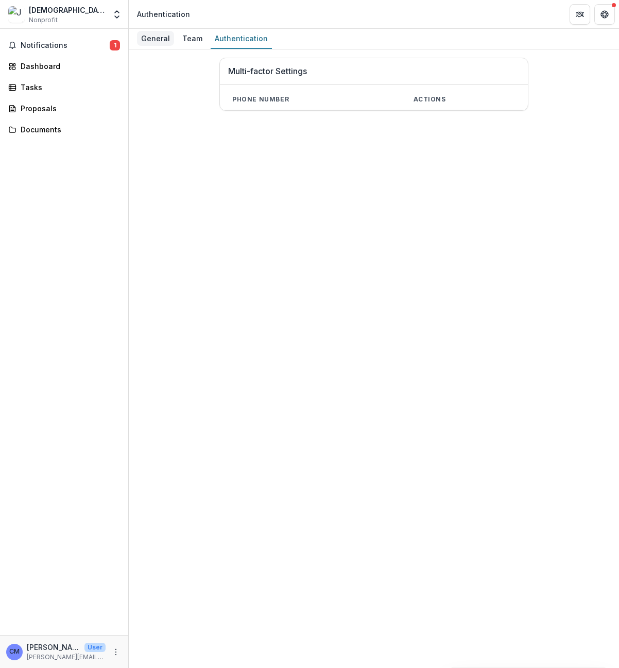
click at [148, 40] on div "General" at bounding box center [155, 38] width 37 height 15
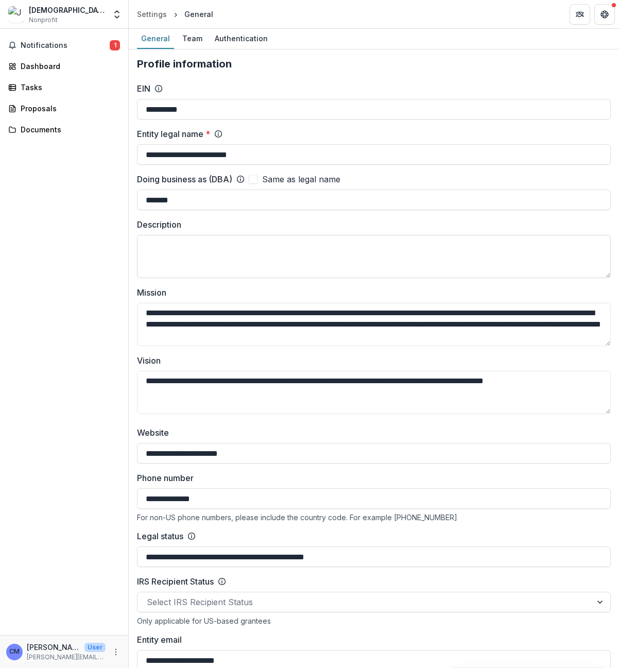
click at [238, 252] on textarea "Description" at bounding box center [374, 256] width 474 height 43
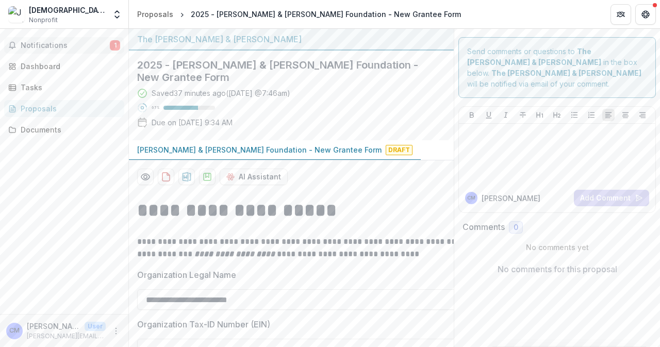
click at [51, 44] on span "Notifications" at bounding box center [65, 45] width 89 height 9
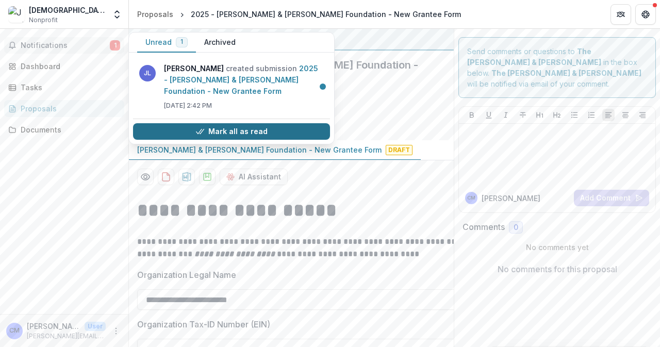
click at [214, 129] on button "Mark all as read" at bounding box center [231, 131] width 197 height 16
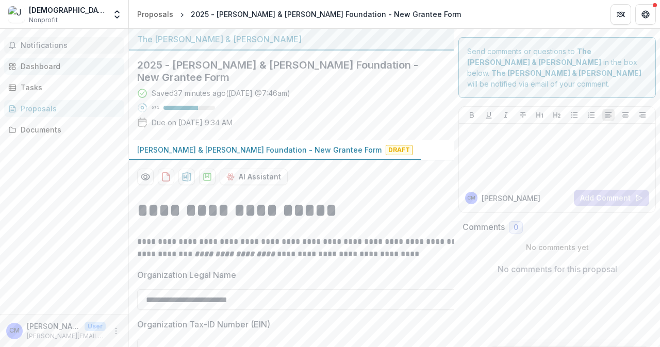
click at [56, 64] on div "Dashboard" at bounding box center [68, 66] width 95 height 11
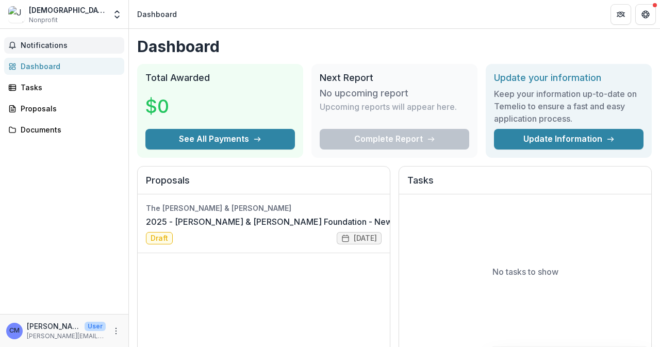
click at [43, 44] on span "Notifications" at bounding box center [70, 45] width 99 height 9
click at [40, 66] on div "Dashboard" at bounding box center [68, 66] width 95 height 11
click at [42, 129] on div "Documents" at bounding box center [68, 129] width 95 height 11
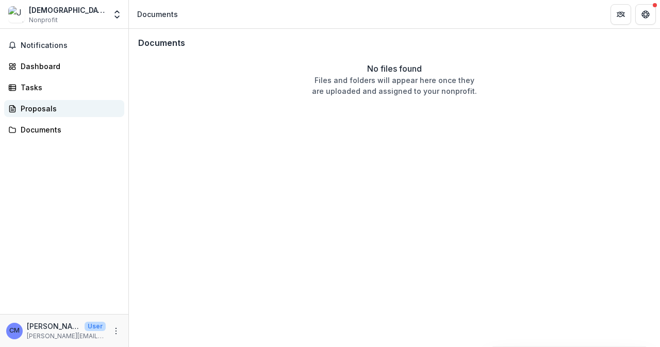
click at [35, 109] on div "Proposals" at bounding box center [68, 108] width 95 height 11
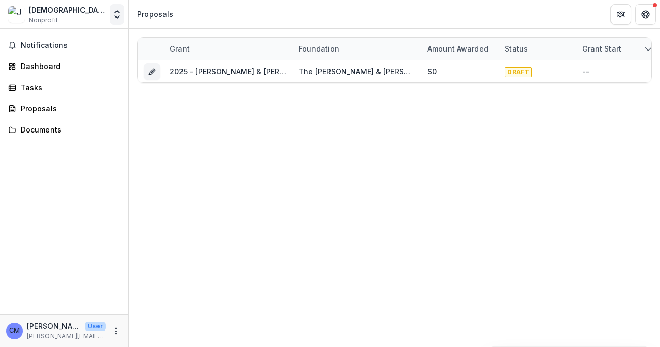
click at [119, 18] on icon "Open entity switcher" at bounding box center [117, 14] width 10 height 10
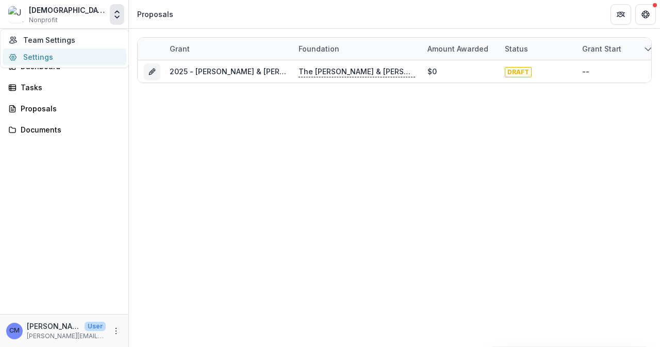
click at [37, 58] on link "Settings" at bounding box center [65, 56] width 124 height 17
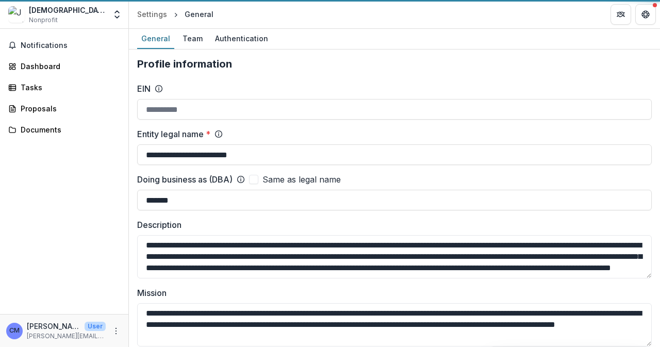
type input "**********"
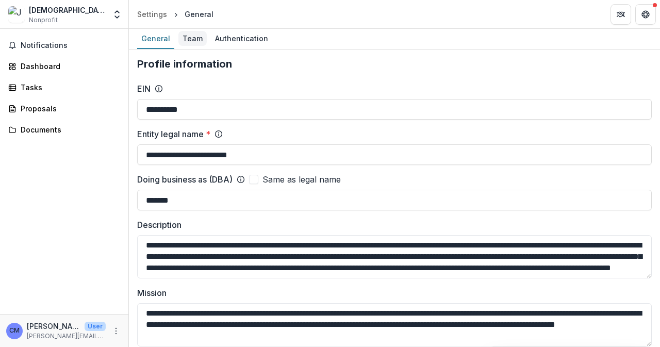
click at [193, 39] on div "Team" at bounding box center [192, 38] width 28 height 15
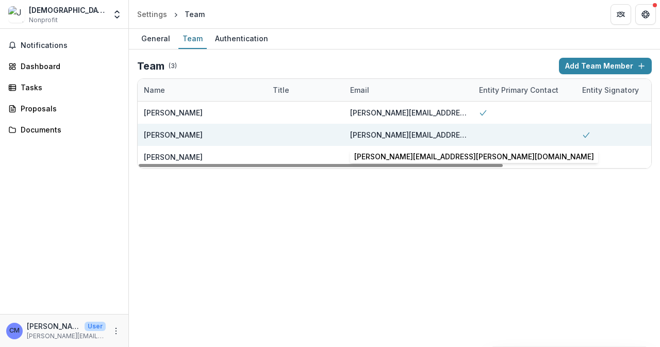
click at [364, 131] on div "matthew.terhune@jrs.net" at bounding box center [408, 134] width 116 height 11
click at [429, 132] on div "matthew.terhune@jrs.net" at bounding box center [408, 134] width 116 height 11
click at [438, 135] on div "matthew.terhune@jrs.net" at bounding box center [408, 135] width 116 height 22
click at [427, 134] on div "matthew.terhune@jrs.net" at bounding box center [408, 134] width 116 height 11
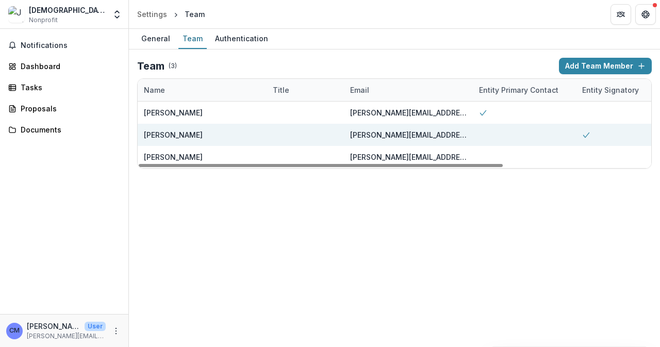
click at [352, 134] on div "matthew.terhune@jrs.net" at bounding box center [408, 134] width 116 height 11
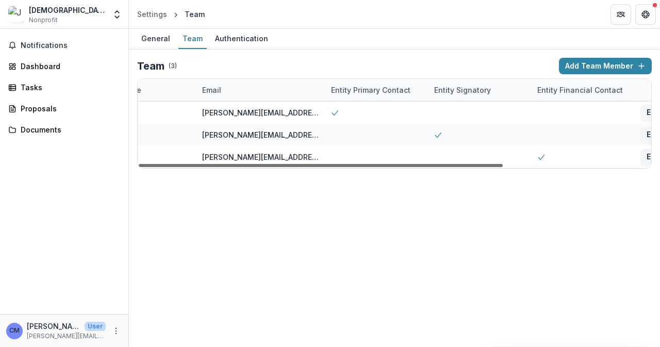
scroll to position [0, 208]
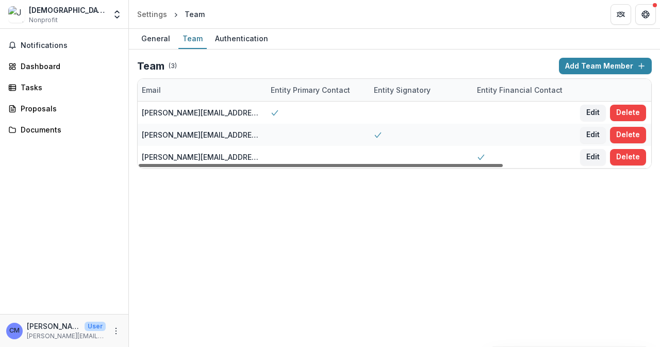
drag, startPoint x: 415, startPoint y: 165, endPoint x: 572, endPoint y: 171, distance: 157.3
click at [502, 167] on div at bounding box center [321, 165] width 364 height 3
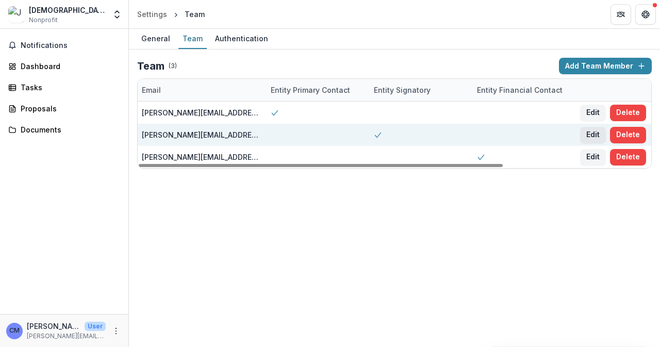
click at [590, 130] on button "Edit" at bounding box center [593, 135] width 26 height 16
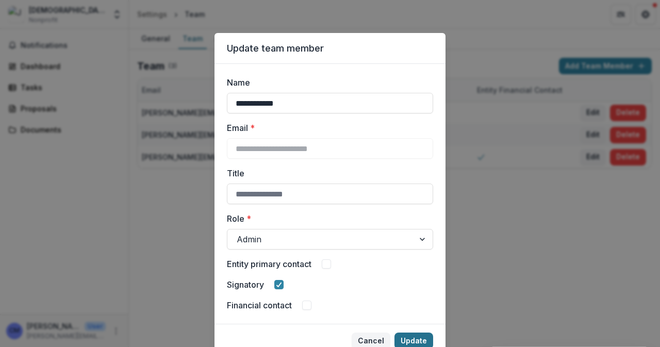
click at [407, 337] on button "Update" at bounding box center [413, 340] width 39 height 16
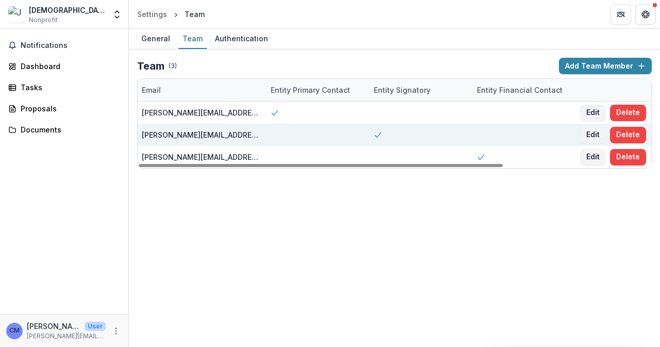
click at [189, 133] on div "matthew.terhune@jrs.net" at bounding box center [200, 134] width 116 height 11
click at [590, 132] on button "Edit" at bounding box center [593, 135] width 26 height 16
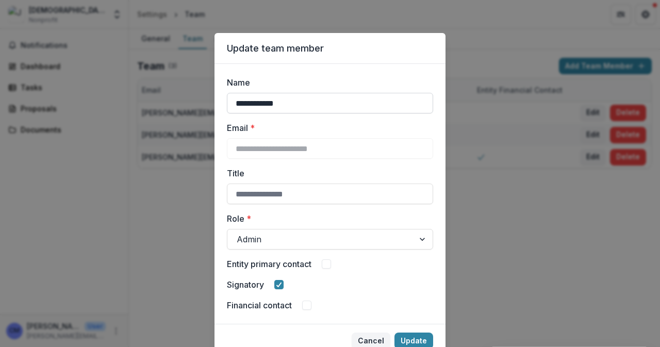
click at [317, 104] on input "**********" at bounding box center [330, 103] width 206 height 21
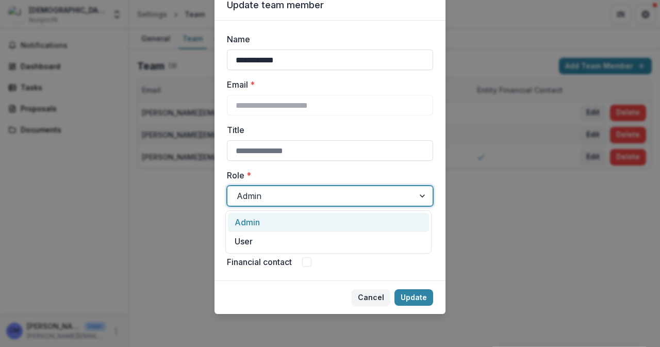
click at [329, 201] on div at bounding box center [321, 196] width 168 height 14
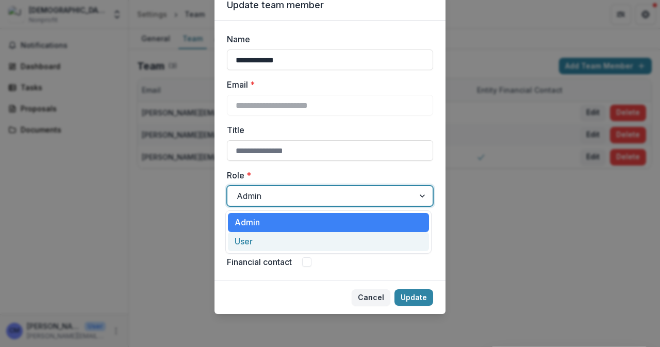
click at [311, 247] on div "User" at bounding box center [328, 241] width 201 height 19
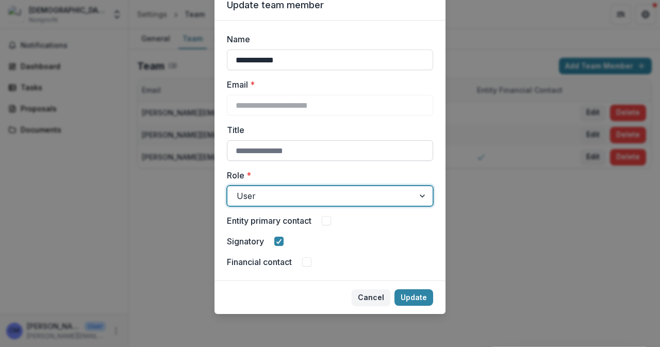
click at [305, 151] on input "Title" at bounding box center [330, 150] width 206 height 21
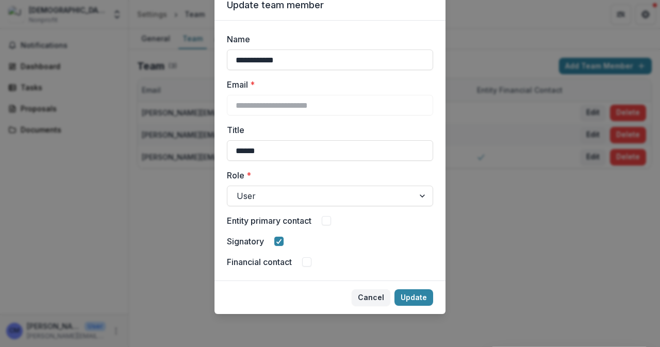
type input "*****"
click at [377, 298] on button "Cancel" at bounding box center [370, 297] width 39 height 16
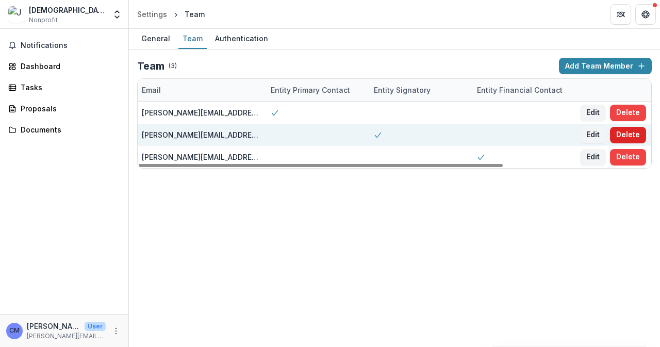
click at [633, 132] on button "Delete" at bounding box center [628, 135] width 36 height 16
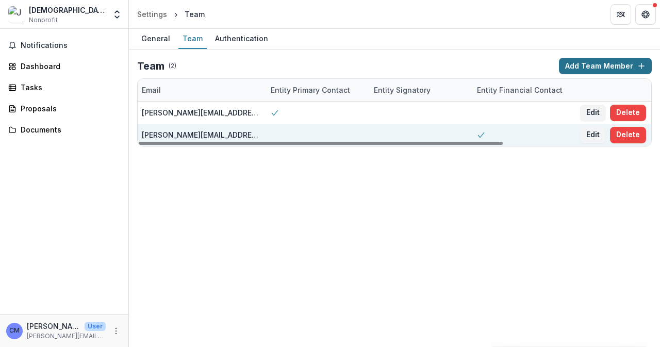
click at [579, 67] on button "Add Team Member" at bounding box center [605, 66] width 93 height 16
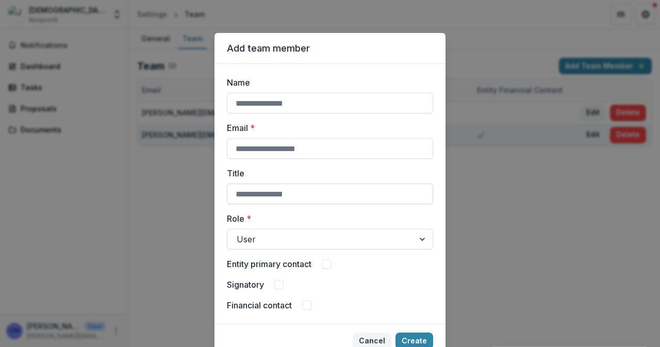
click at [297, 191] on input "Title" at bounding box center [330, 193] width 206 height 21
paste input "**********"
type input "**********"
click at [306, 150] on input "Email *" at bounding box center [330, 148] width 206 height 21
click at [258, 147] on input "Email *" at bounding box center [330, 148] width 206 height 21
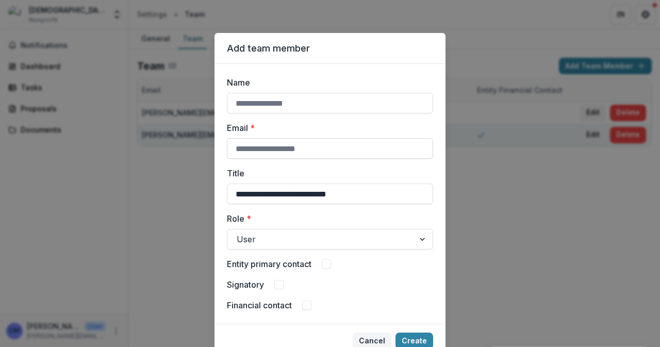
paste input "**********"
type input "**********"
click at [276, 104] on input "Name" at bounding box center [330, 103] width 206 height 21
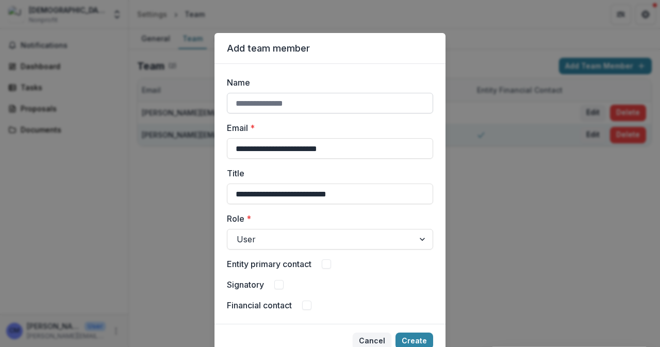
type input "**********"
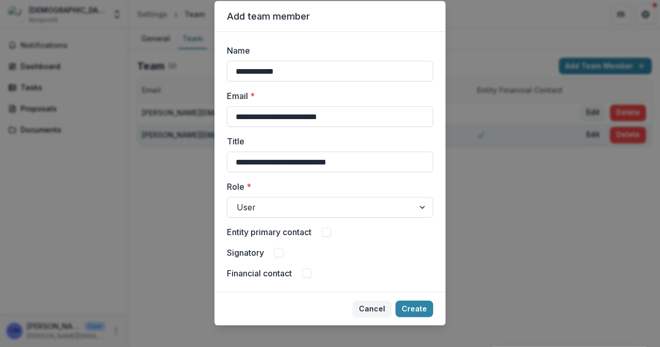
scroll to position [43, 0]
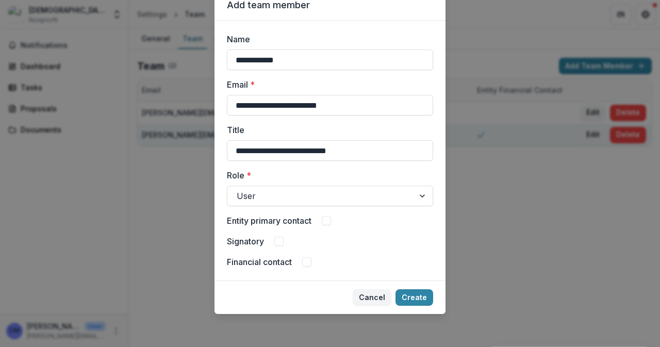
click at [278, 239] on span at bounding box center [278, 241] width 9 height 9
click at [410, 296] on button "Create" at bounding box center [414, 297] width 38 height 16
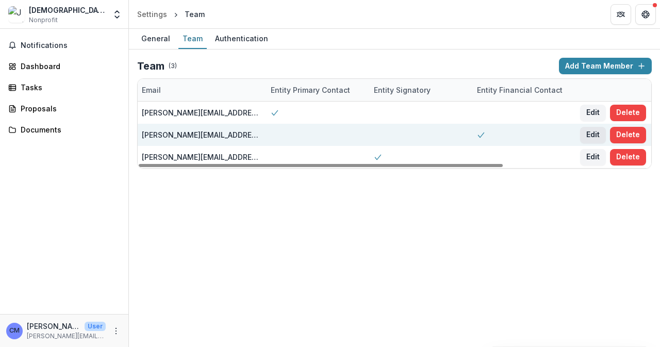
click at [596, 134] on button "Edit" at bounding box center [593, 135] width 26 height 16
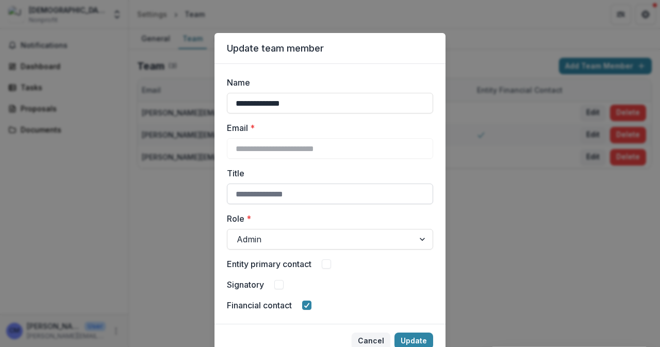
click at [313, 196] on input "Title" at bounding box center [330, 193] width 206 height 21
click at [256, 193] on input "Title" at bounding box center [330, 193] width 206 height 21
paste input "**********"
type input "**********"
click at [321, 238] on div at bounding box center [321, 239] width 168 height 14
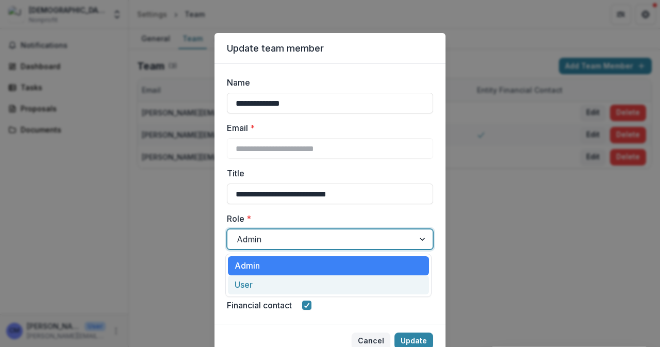
click at [291, 287] on div "User" at bounding box center [328, 284] width 201 height 19
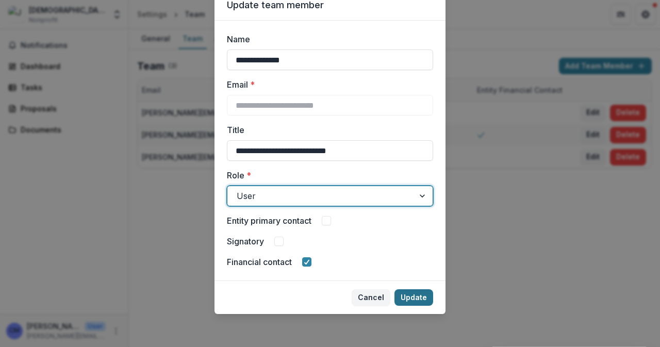
click at [407, 298] on button "Update" at bounding box center [413, 297] width 39 height 16
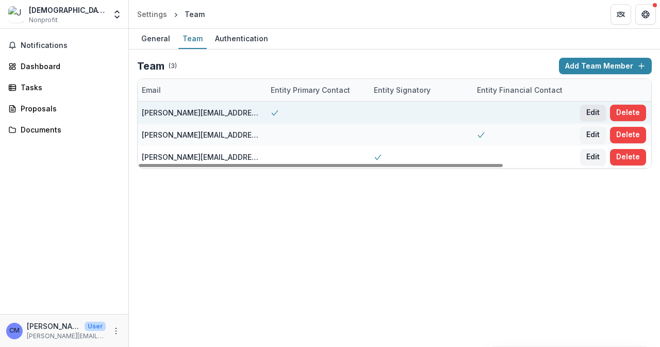
click at [593, 113] on button "Edit" at bounding box center [593, 113] width 26 height 16
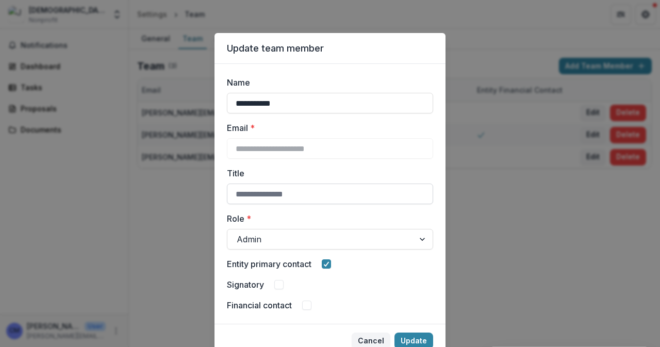
click at [304, 191] on input "Title" at bounding box center [330, 193] width 206 height 21
click at [283, 194] on input "Title" at bounding box center [330, 193] width 206 height 21
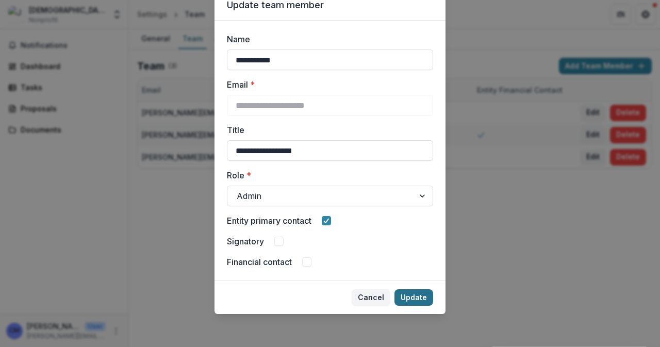
type input "**********"
click at [403, 296] on button "Update" at bounding box center [413, 297] width 39 height 16
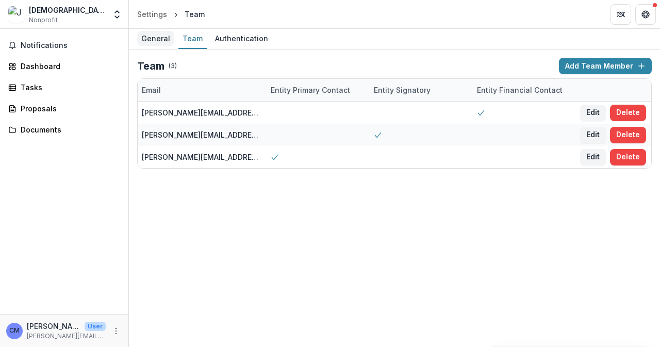
click at [153, 42] on div "General" at bounding box center [155, 38] width 37 height 15
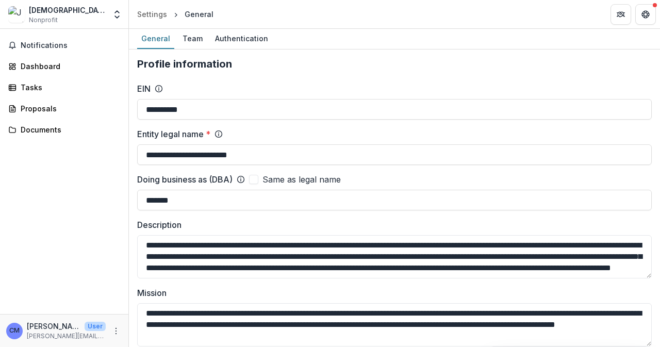
click at [255, 180] on span at bounding box center [253, 179] width 9 height 9
type input "**********"
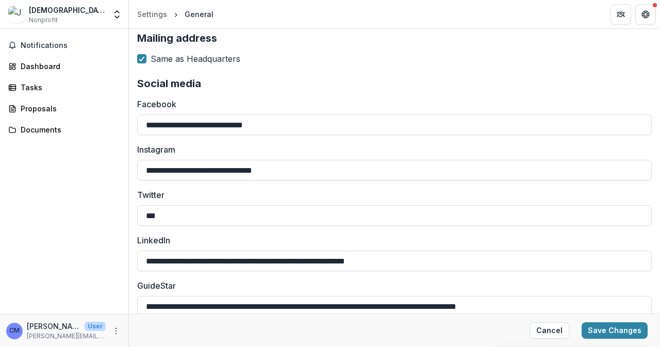
scroll to position [1145, 0]
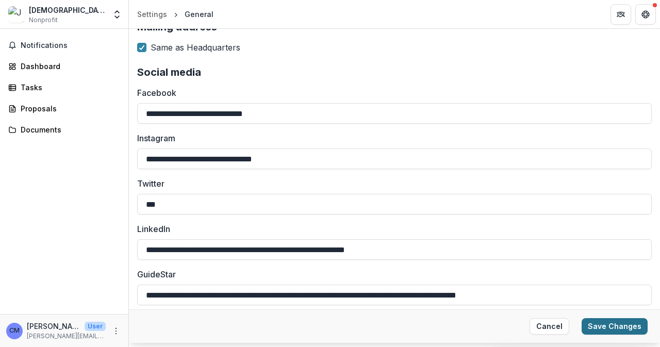
click at [597, 328] on button "Save Changes" at bounding box center [614, 326] width 66 height 16
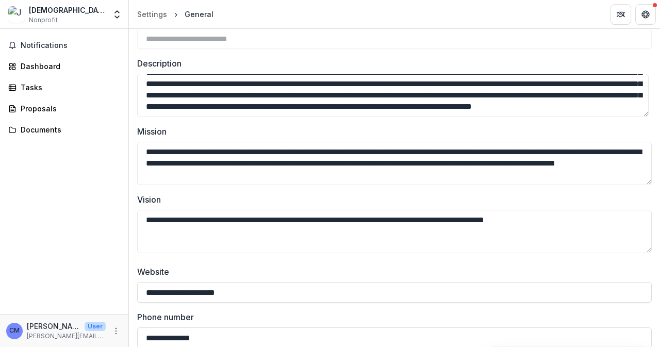
scroll to position [0, 0]
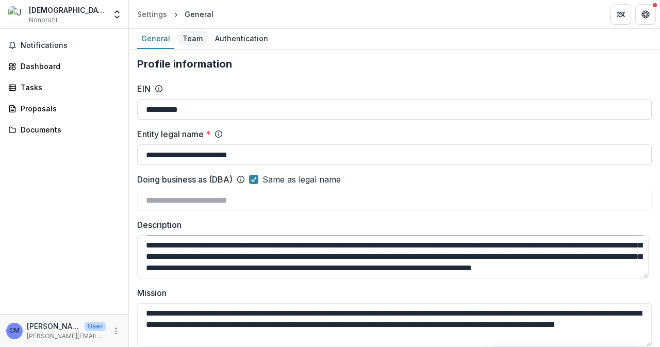
click at [187, 38] on div "Team" at bounding box center [192, 38] width 28 height 15
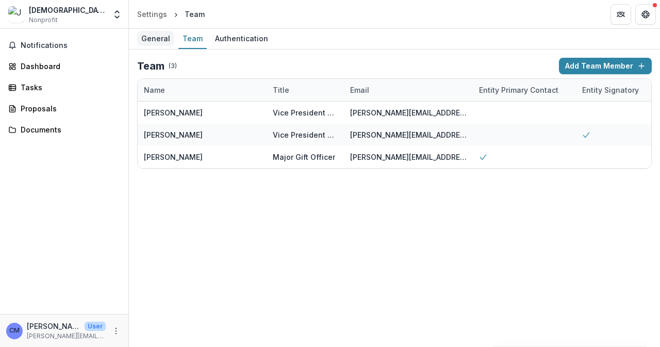
click at [154, 39] on div "General" at bounding box center [155, 38] width 37 height 15
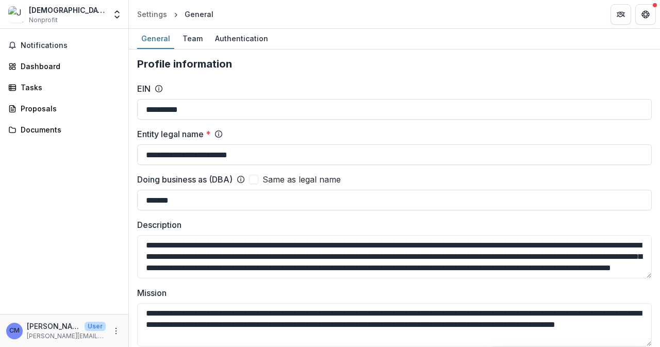
click at [258, 178] on span at bounding box center [253, 179] width 9 height 9
type input "**********"
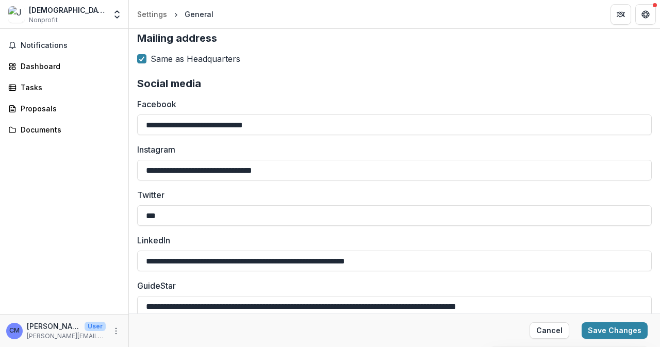
scroll to position [1145, 0]
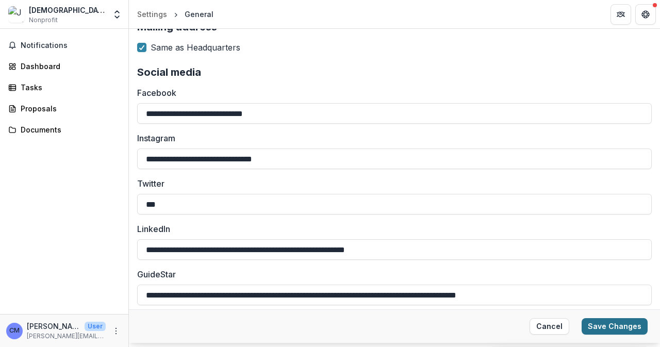
click at [620, 325] on button "Save Changes" at bounding box center [614, 326] width 66 height 16
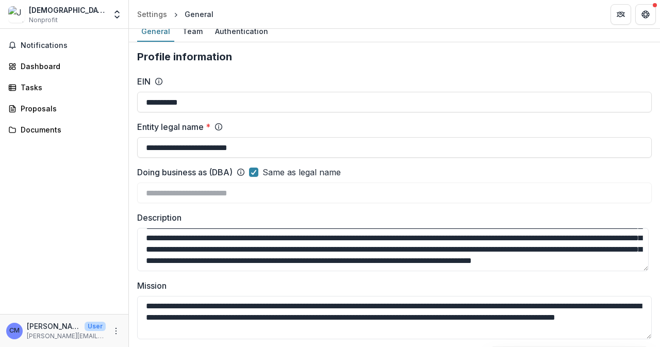
scroll to position [0, 0]
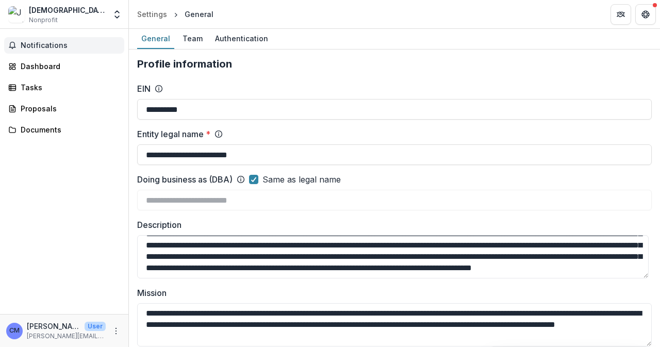
click at [32, 43] on span "Notifications" at bounding box center [70, 45] width 99 height 9
click at [35, 70] on div "Dashboard" at bounding box center [68, 66] width 95 height 11
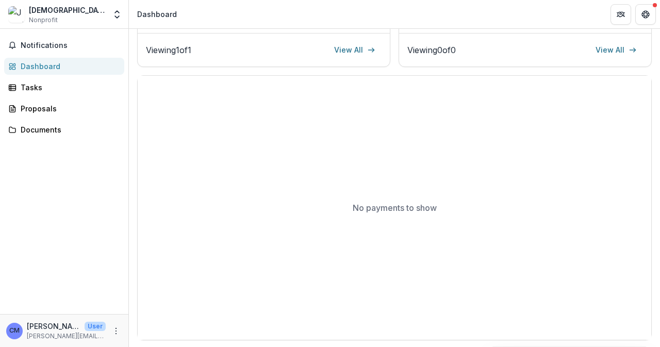
scroll to position [317, 0]
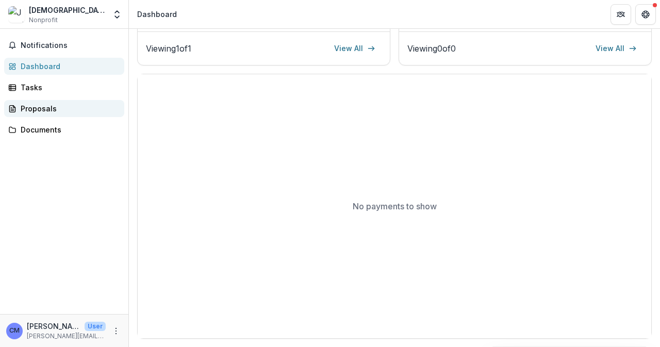
click at [33, 107] on div "Proposals" at bounding box center [68, 108] width 95 height 11
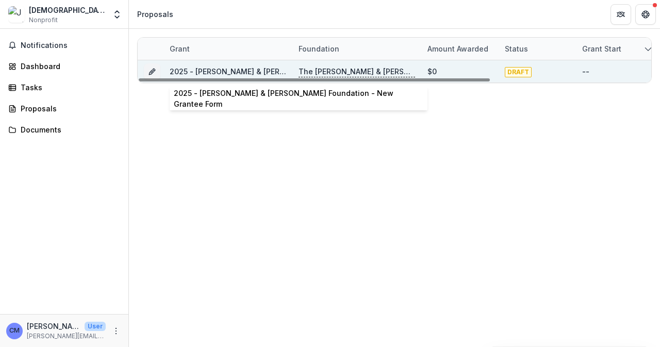
click at [225, 73] on link "2025 - Charles W. & Patricia S. Bidwill Foundation - New Grantee Form" at bounding box center [305, 71] width 270 height 9
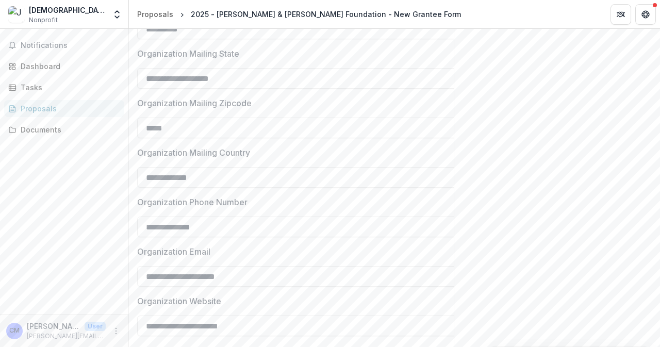
scroll to position [956, 0]
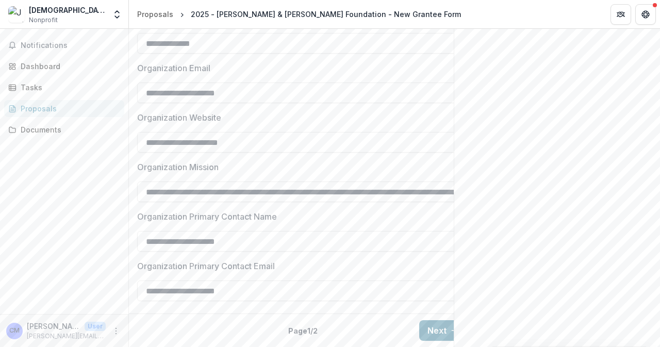
click at [434, 321] on button "Next" at bounding box center [443, 330] width 48 height 21
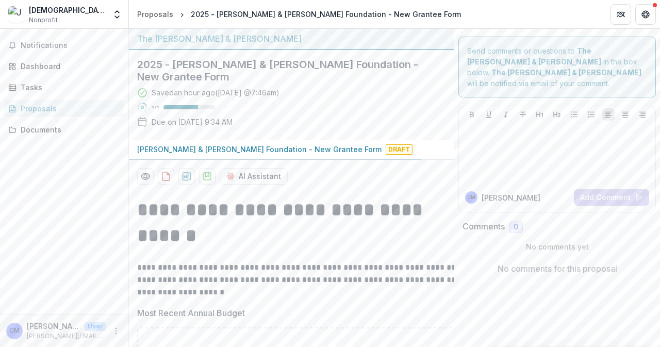
scroll to position [52, 0]
